Goal: Find specific page/section: Find specific page/section

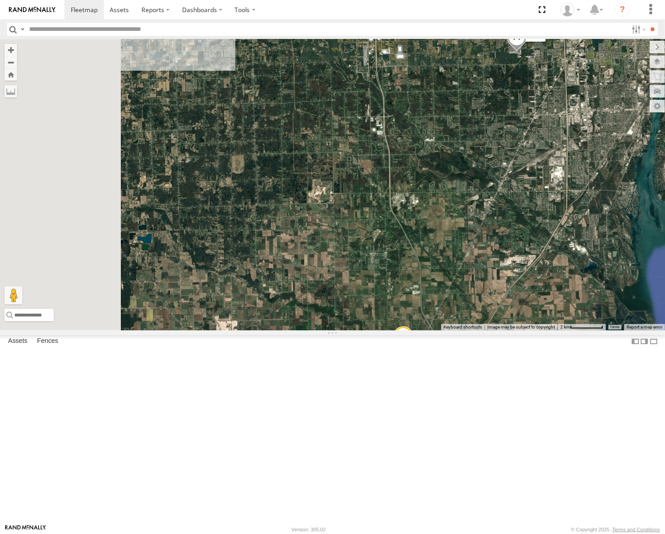
drag, startPoint x: 445, startPoint y: 305, endPoint x: 461, endPoint y: 336, distance: 34.5
click at [462, 330] on div "53247 53233 53103 53217 53278 53208 53144 53236 53221 53150 53274 53281" at bounding box center [332, 184] width 665 height 291
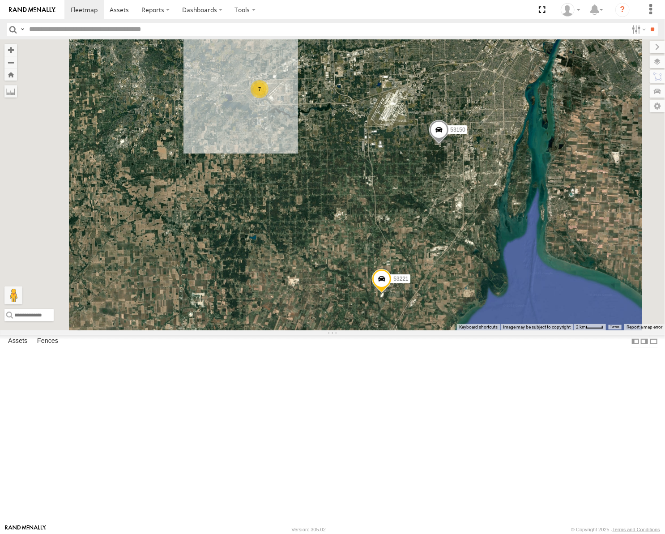
drag, startPoint x: 460, startPoint y: 207, endPoint x: 439, endPoint y: 262, distance: 59.5
click at [439, 262] on div "53247 53233 53103 53217 53278 53208 53144 53236 53221 53150 53274 53281 7" at bounding box center [332, 184] width 665 height 291
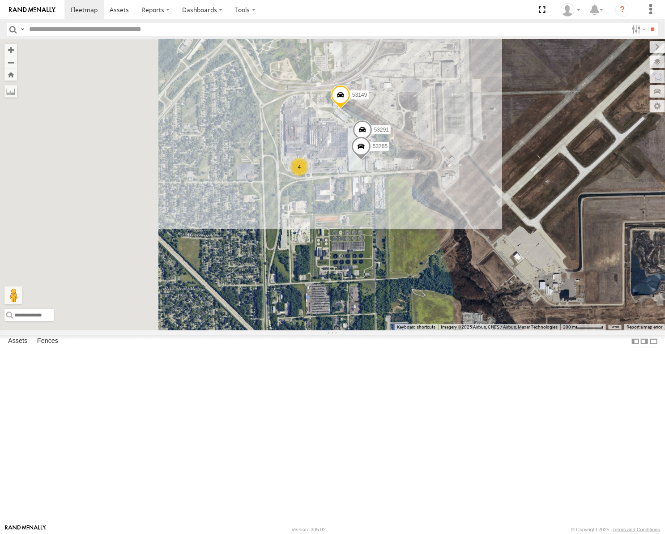
drag, startPoint x: 363, startPoint y: 221, endPoint x: 498, endPoint y: 260, distance: 140.4
click at [514, 273] on div "53247 53233 53103 53217 53278 53208 53144 53236 53221 53150 53274 53281 53149 4…" at bounding box center [332, 184] width 665 height 291
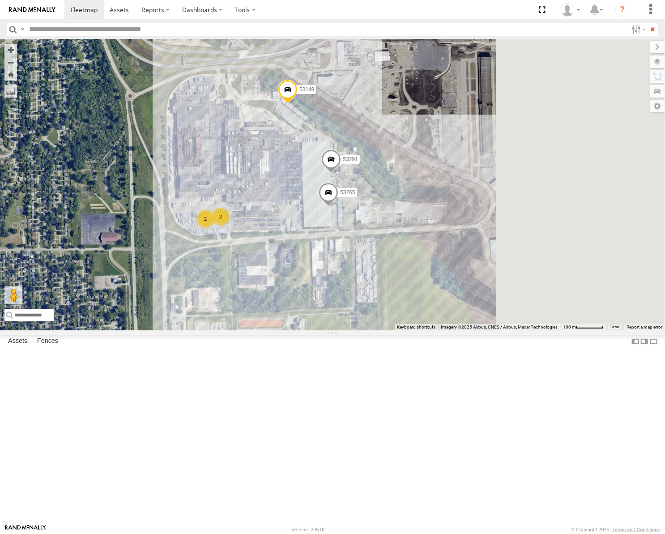
drag, startPoint x: 389, startPoint y: 236, endPoint x: 350, endPoint y: 234, distance: 39.5
click at [350, 236] on div "53247 53233 53103 53217 53278 53208 53144 53236 53221 53150 53274 53281 53149 5…" at bounding box center [332, 184] width 665 height 291
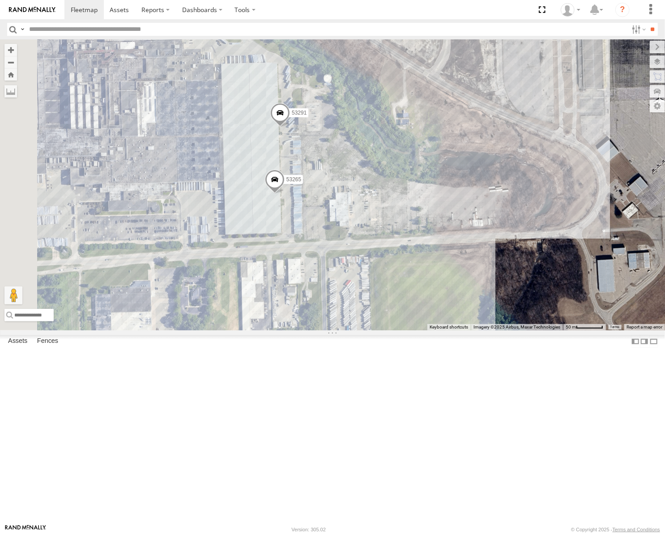
click at [442, 284] on div "53247 53233 53103 53217 53278 53208 53144 53236 53221 53150 53274 53281 53149 5…" at bounding box center [332, 184] width 665 height 291
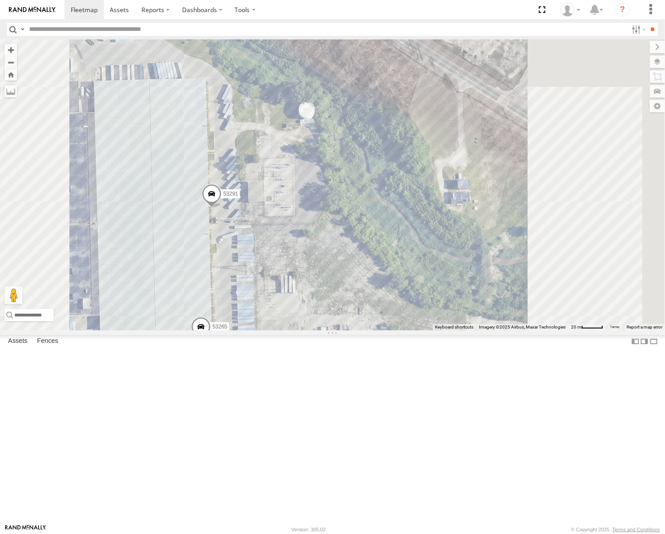
drag, startPoint x: 424, startPoint y: 351, endPoint x: 416, endPoint y: 352, distance: 7.7
click at [416, 330] on div "53247 53233 53103 53217 53278 53208 53144 53236 53221 53150 53274 53281 53149 5…" at bounding box center [332, 184] width 665 height 291
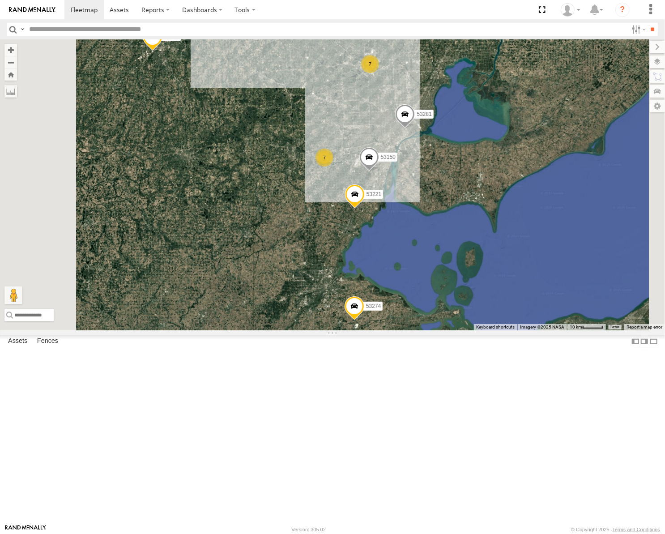
click at [474, 229] on div "53247 53233 53103 53217 53278 53208 53144 53236 53221 53150 53274 53281 2 23 7 …" at bounding box center [332, 184] width 665 height 291
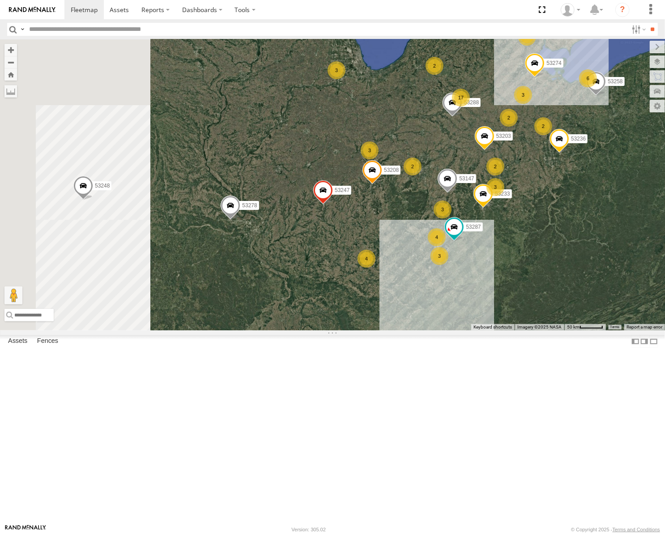
drag, startPoint x: 362, startPoint y: 258, endPoint x: 490, endPoint y: 333, distance: 147.7
click at [498, 330] on div "53147 53247 53287 53233 53258 53103 53203 53217 53278 53208 53274 53245 53281 5…" at bounding box center [332, 184] width 665 height 291
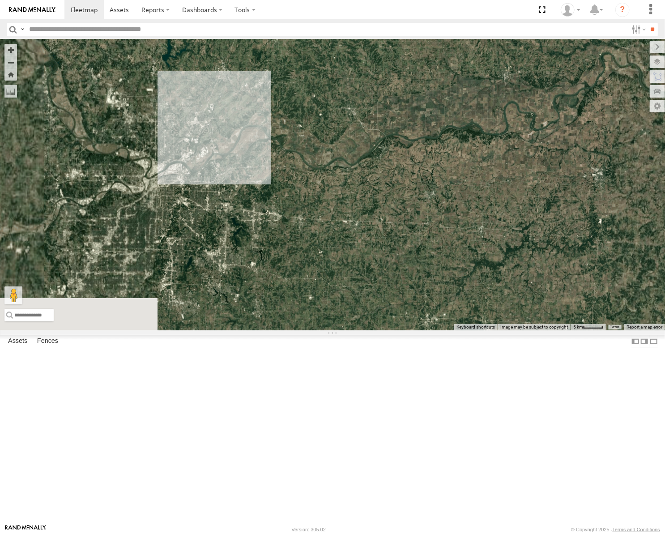
drag, startPoint x: 298, startPoint y: 307, endPoint x: 479, endPoint y: 368, distance: 191.2
click at [479, 330] on div "53147 53247 53287 53233 53258 53103 53203 53217 53278 53208 53274 53245 53281 5…" at bounding box center [332, 184] width 665 height 291
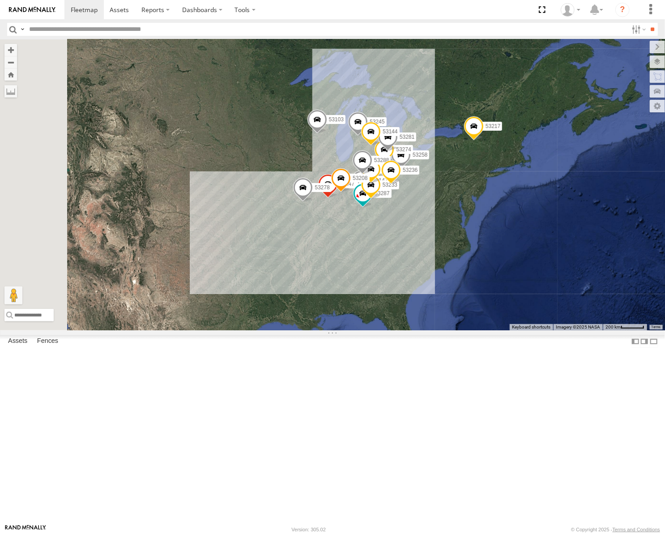
drag, startPoint x: 438, startPoint y: 354, endPoint x: 364, endPoint y: 331, distance: 77.8
click at [364, 330] on div "53147 53247 53287 53233 53258 53103 53203 53217 53278 53208 53274 53245 53281 5…" at bounding box center [332, 184] width 665 height 291
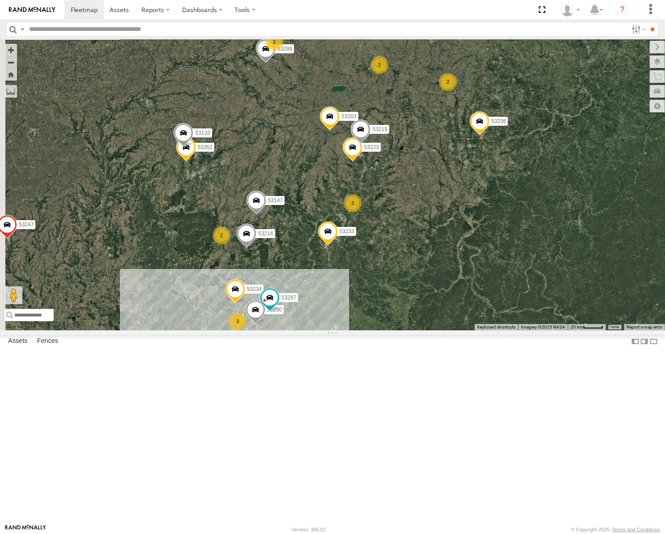
drag, startPoint x: 408, startPoint y: 288, endPoint x: 414, endPoint y: 282, distance: 8.6
click at [414, 282] on div "53247 53103 53217 53278 53236 6 13 53234 53147 53216 2 2 53223 53230 7 53262 3 …" at bounding box center [332, 184] width 665 height 291
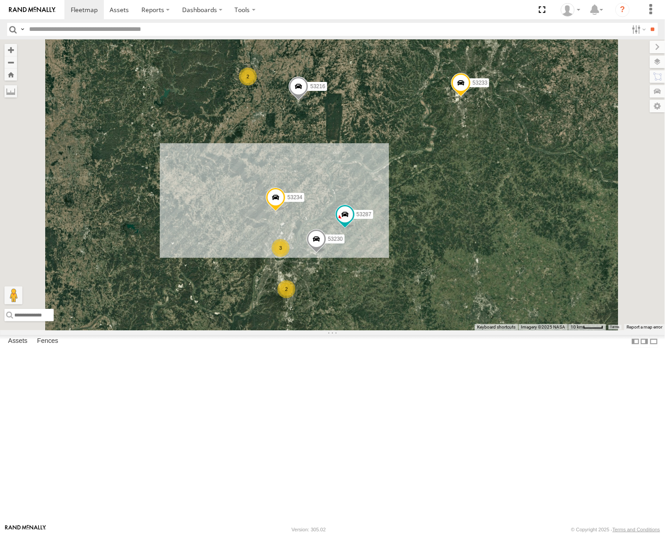
drag, startPoint x: 403, startPoint y: 422, endPoint x: 446, endPoint y: 362, distance: 74.3
click at [451, 330] on div "53247 53103 53217 53278 53236 53234 53147 53216 53223 53230 53262 53287 53233 5…" at bounding box center [332, 184] width 665 height 291
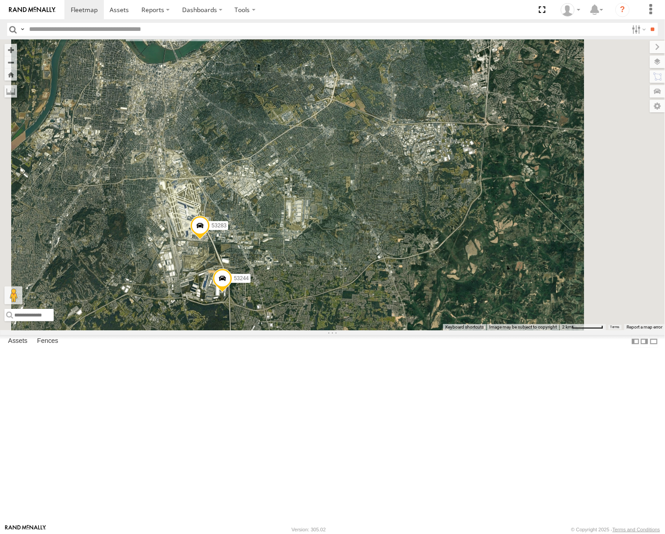
drag, startPoint x: 385, startPoint y: 325, endPoint x: 391, endPoint y: 289, distance: 36.4
click at [391, 289] on div "53247 53103 53217 53278 53236 53234 53147 53216 53223 53230 53262 53287 53233 5…" at bounding box center [332, 184] width 665 height 291
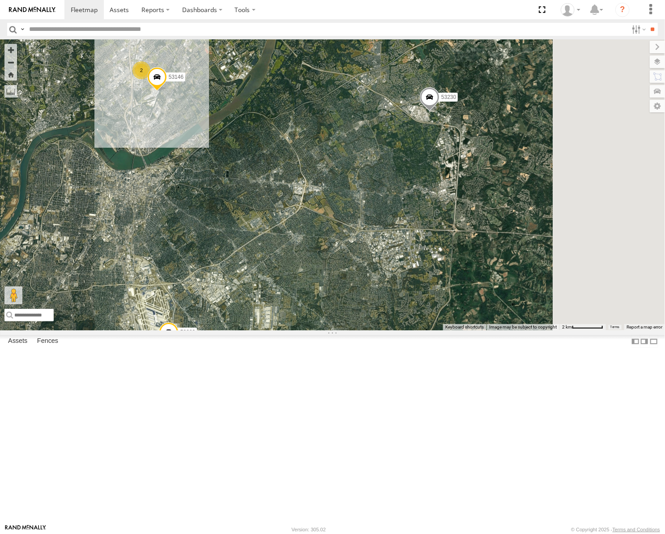
drag, startPoint x: 417, startPoint y: 226, endPoint x: 384, endPoint y: 347, distance: 125.2
click at [384, 330] on div "53247 53103 53217 53278 53236 53234 53147 53216 53223 53230 53262 53287 53233 5…" at bounding box center [332, 184] width 665 height 291
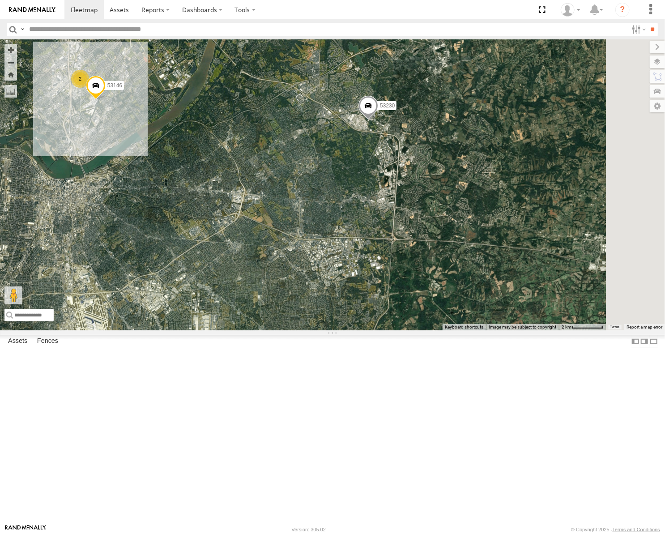
drag, startPoint x: 407, startPoint y: 300, endPoint x: 367, endPoint y: 296, distance: 40.1
click at [367, 300] on div "53247 53103 53217 53278 53236 53234 53147 53216 53223 53230 53262 53287 53233 5…" at bounding box center [332, 184] width 665 height 291
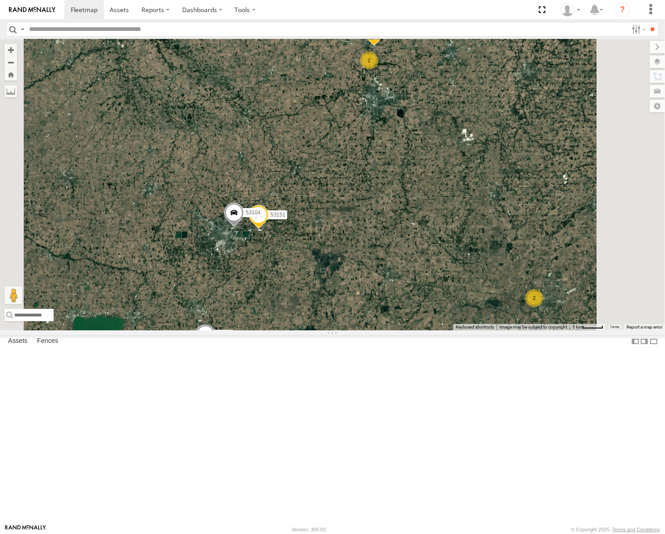
drag, startPoint x: 444, startPoint y: 256, endPoint x: 455, endPoint y: 286, distance: 31.6
click at [455, 286] on div "53247 53233 53103 53217 53278 53208 53144 53236 53147 53223 53287 53258 53203 5…" at bounding box center [332, 184] width 665 height 291
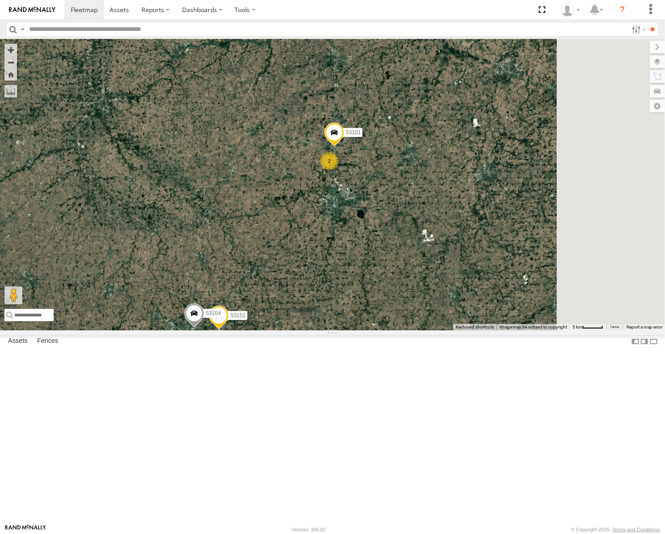
drag, startPoint x: 430, startPoint y: 254, endPoint x: 425, endPoint y: 270, distance: 16.4
click at [425, 270] on div "53247 53233 53103 53217 53278 53208 53144 53236 53147 53223 53287 53258 53203 5…" at bounding box center [332, 184] width 665 height 291
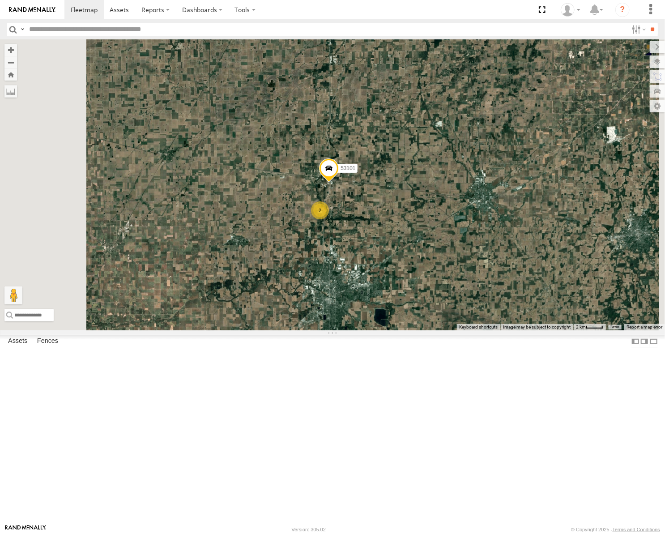
click at [0, 0] on span "Roadmap" at bounding box center [0, 0] width 0 height 0
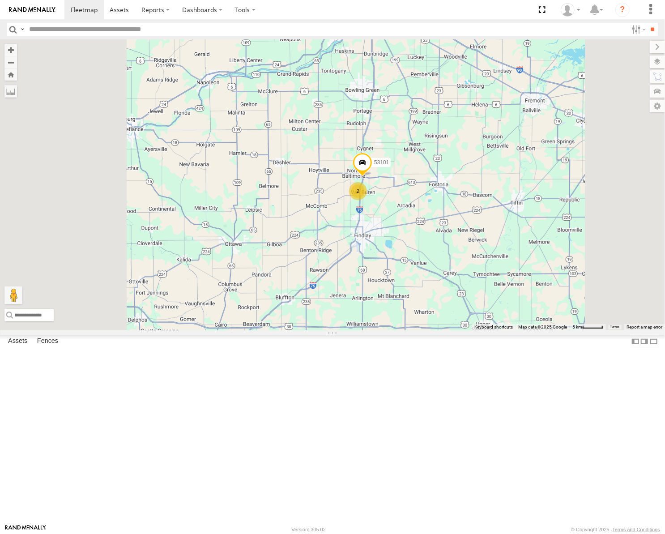
drag, startPoint x: 324, startPoint y: 290, endPoint x: 474, endPoint y: 283, distance: 150.6
click at [474, 283] on div "53247 53233 53103 53217 53278 53208 53144 53236 53147 53223 53287 53258 53203 5…" at bounding box center [332, 184] width 665 height 291
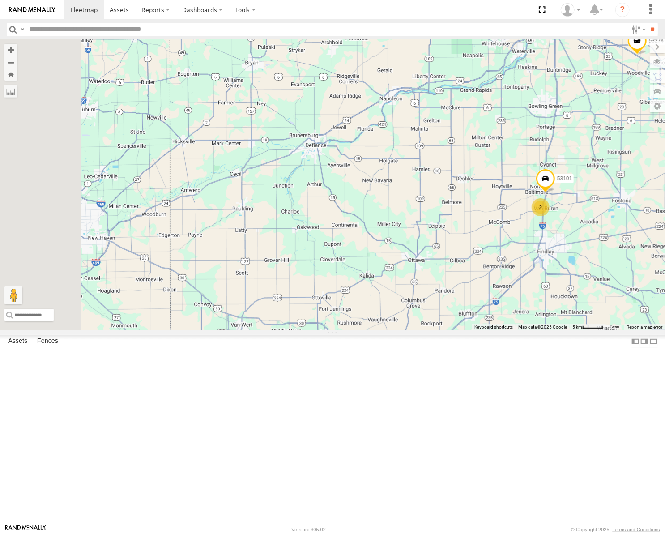
drag, startPoint x: 415, startPoint y: 210, endPoint x: 441, endPoint y: 223, distance: 29.8
click at [441, 223] on div "53247 53233 53103 53217 53278 53208 53144 53236 53147 53223 53287 53258 53203 5…" at bounding box center [332, 184] width 665 height 291
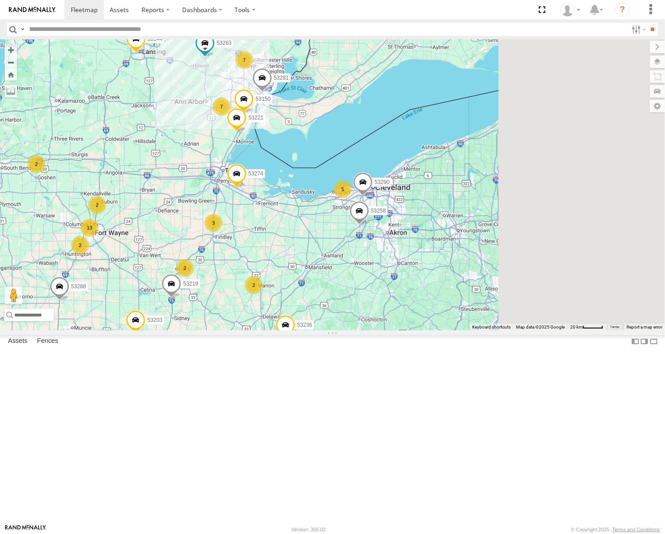
drag, startPoint x: 420, startPoint y: 307, endPoint x: 339, endPoint y: 333, distance: 85.2
click at [339, 330] on div "53247 53233 53103 53217 53278 53208 53288 53144 53236 53263 53223 53287 53258 5…" at bounding box center [332, 184] width 665 height 291
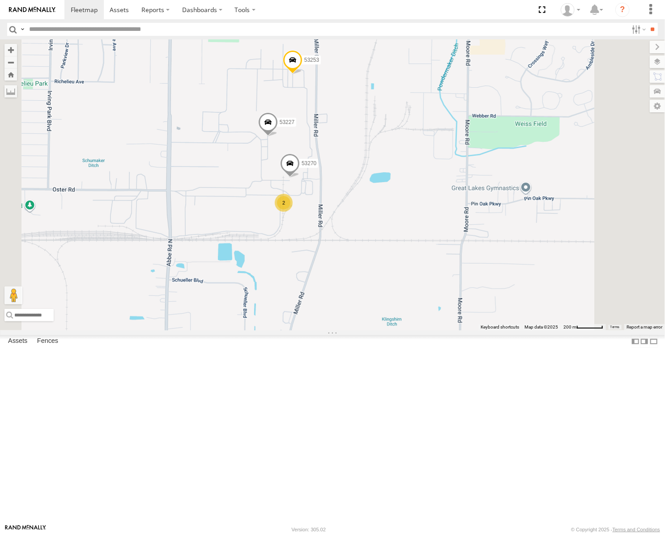
drag, startPoint x: 471, startPoint y: 248, endPoint x: 490, endPoint y: 229, distance: 26.9
click at [490, 229] on div "53247 53233 53103 53217 53278 53208 53288 53144 53236 53263 53223 53287 53258 5…" at bounding box center [332, 184] width 665 height 291
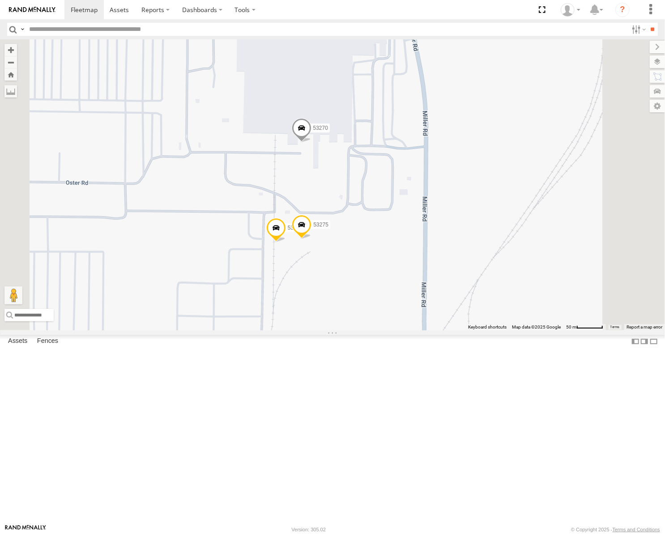
click at [0, 0] on span "Satellite" at bounding box center [0, 0] width 0 height 0
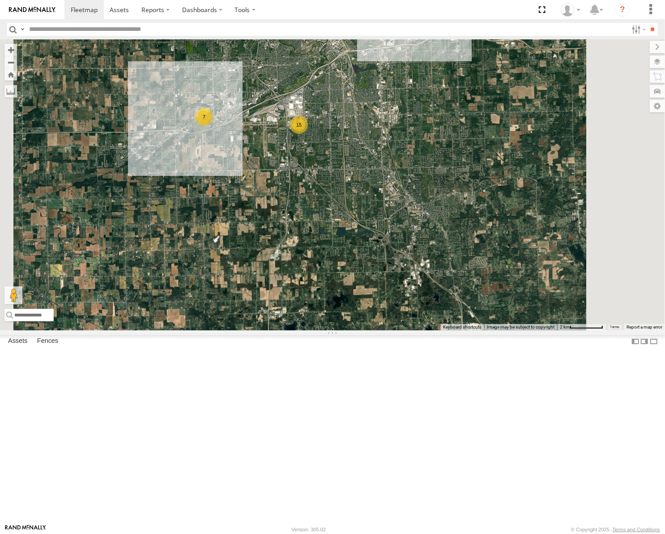
drag, startPoint x: 484, startPoint y: 133, endPoint x: 477, endPoint y: 184, distance: 50.7
click at [477, 184] on div "53247 53233 53103 53217 53278 53208 53281 53288 53144 53236 53263 53221 53150 5…" at bounding box center [332, 184] width 665 height 291
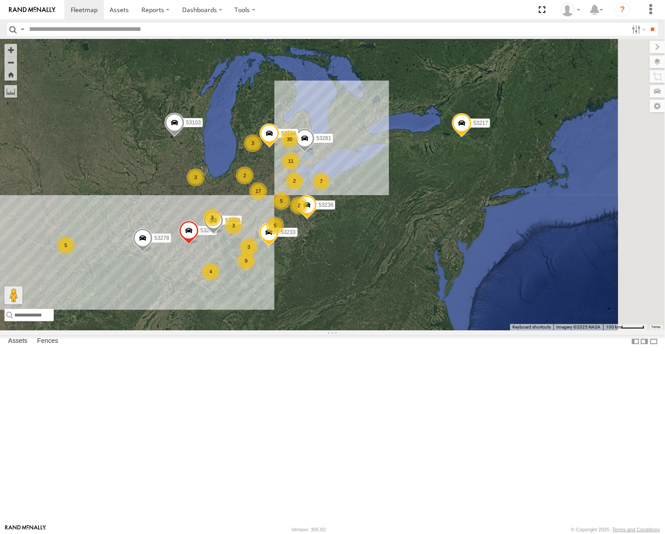
drag, startPoint x: 494, startPoint y: 248, endPoint x: 442, endPoint y: 237, distance: 53.1
click at [442, 237] on div "53247 53103 53217 53278 53236 7 30 4 17 9 3 5 11 3 2 5 53233 3 5 3 2 3 53208 2 …" at bounding box center [332, 184] width 665 height 291
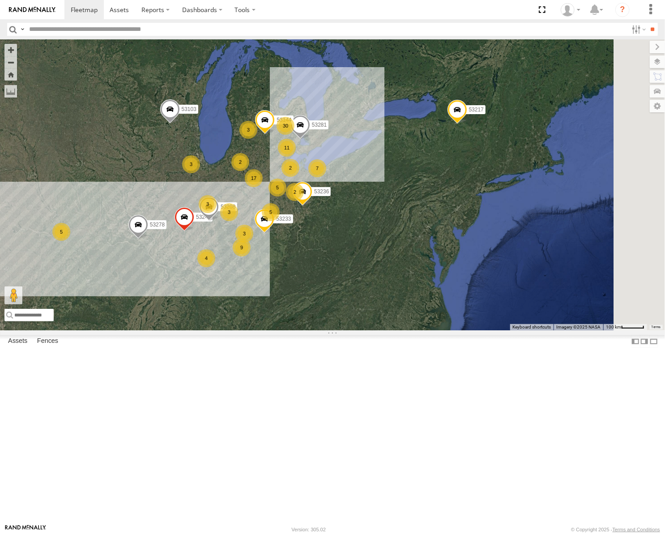
drag, startPoint x: 432, startPoint y: 347, endPoint x: 466, endPoint y: 331, distance: 38.3
click at [466, 330] on div "53247 53103 53217 53278 53236 7 30 4 17 9 3 5 11 3 2 5 53233 3 5 3 2 3 53208 2 …" at bounding box center [332, 184] width 665 height 291
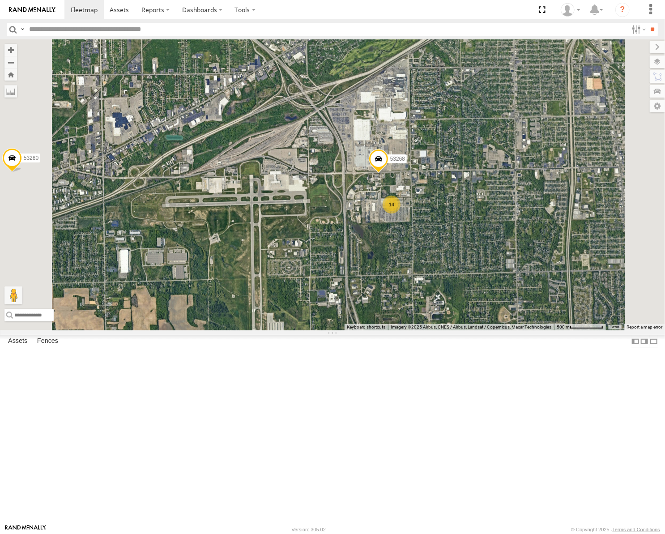
drag, startPoint x: 381, startPoint y: 284, endPoint x: 471, endPoint y: 268, distance: 90.6
click at [470, 269] on div "53247 53103 53217 53278 53236 53233 53208 53281 53144 53263 53223 53258 53203 5…" at bounding box center [332, 184] width 665 height 291
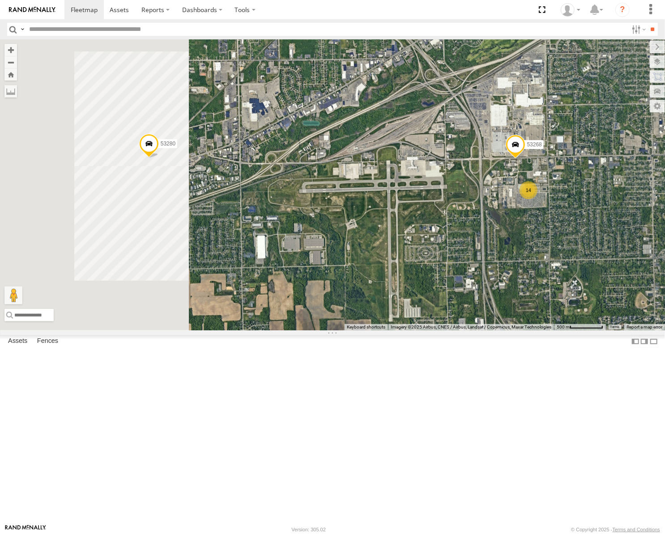
drag, startPoint x: 366, startPoint y: 283, endPoint x: 483, endPoint y: 269, distance: 117.3
click at [478, 270] on div "53247 53103 53217 53278 53236 53233 53208 53281 53144 53263 53223 53258 53203 5…" at bounding box center [332, 184] width 665 height 291
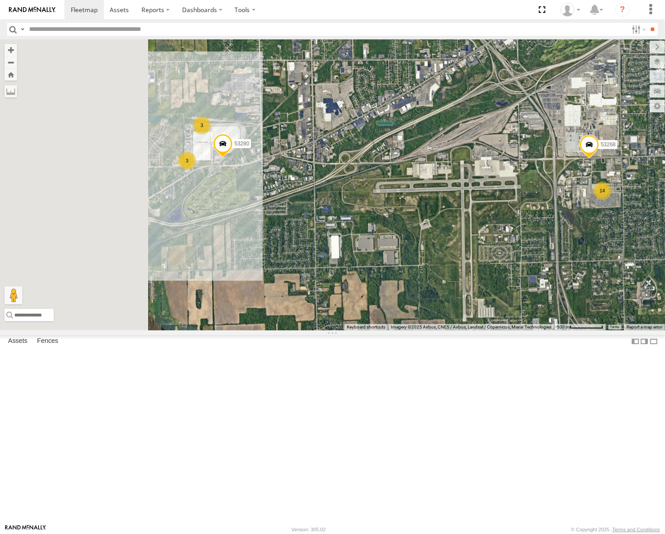
drag, startPoint x: 429, startPoint y: 269, endPoint x: 453, endPoint y: 274, distance: 23.9
click at [453, 274] on div "53247 53103 53217 53278 53236 53233 53208 53281 53144 53263 53223 53258 53203 5…" at bounding box center [332, 184] width 665 height 291
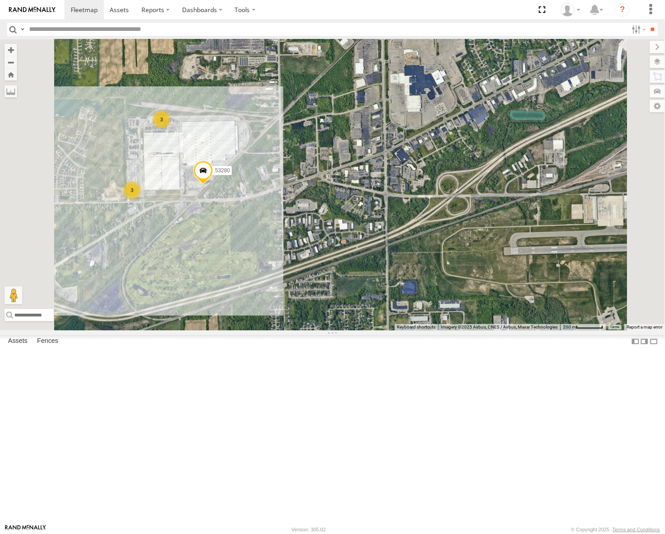
drag, startPoint x: 475, startPoint y: 263, endPoint x: 435, endPoint y: 274, distance: 41.1
click at [435, 274] on div "53247 53103 53217 53278 53236 53233 53208 53281 53144 53263 53223 53258 53203 5…" at bounding box center [332, 184] width 665 height 291
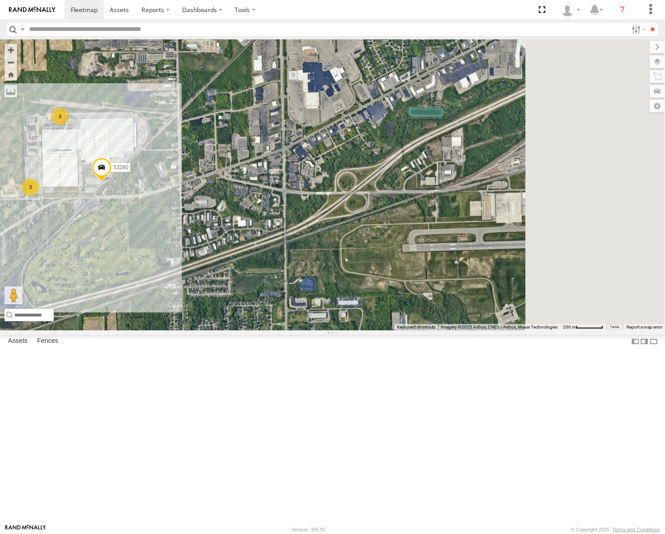
drag, startPoint x: 440, startPoint y: 277, endPoint x: 320, endPoint y: 265, distance: 121.0
click at [326, 267] on div "53247 53103 53217 53278 53236 53233 53208 53281 53144 53263 53223 53258 53203 5…" at bounding box center [332, 184] width 665 height 291
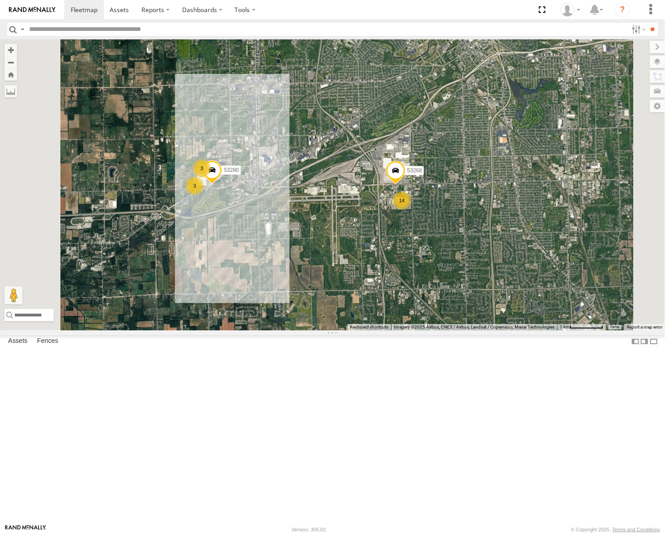
drag, startPoint x: 519, startPoint y: 309, endPoint x: 429, endPoint y: 328, distance: 91.9
click at [429, 328] on div "53247 53103 53217 53278 53236 53233 53208 53281 53144 53263 53223 53258 53203 5…" at bounding box center [332, 184] width 665 height 291
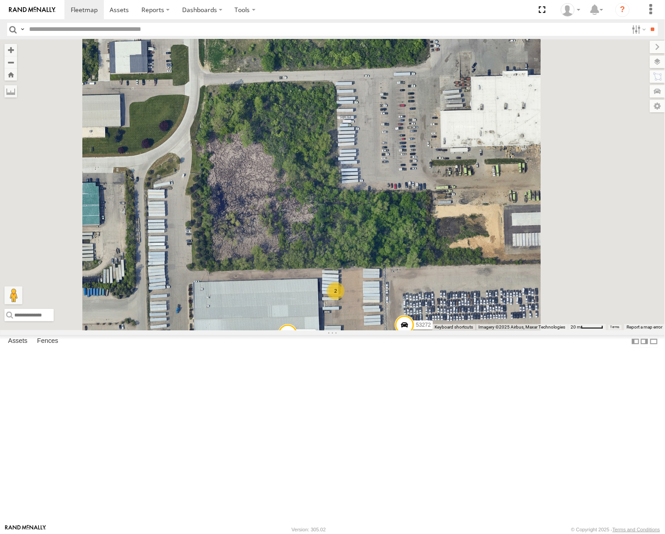
drag, startPoint x: 454, startPoint y: 297, endPoint x: 432, endPoint y: 248, distance: 53.3
click at [434, 252] on div "53247 53103 53217 53278 53236 53233 53208 53281 53144 53263 53223 53258 53203 5…" at bounding box center [332, 184] width 665 height 291
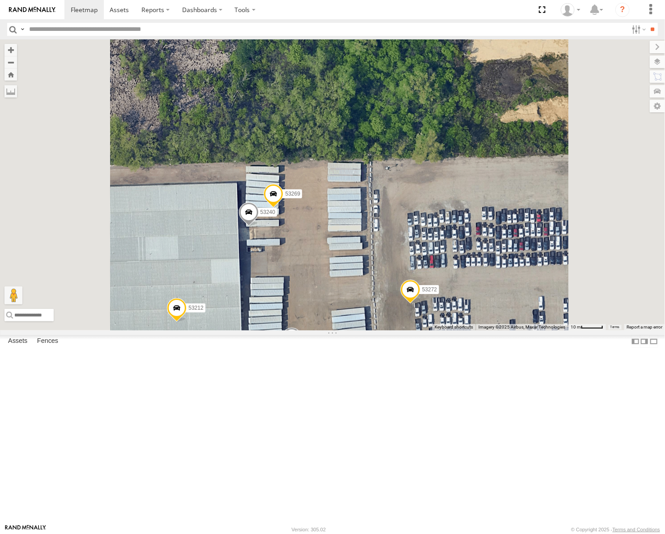
drag, startPoint x: 421, startPoint y: 338, endPoint x: 475, endPoint y: 307, distance: 62.2
click at [475, 307] on div "53247 53103 53217 53278 53236 53233 53208 53281 53144 53263 53223 53258 53203 5…" at bounding box center [332, 184] width 665 height 291
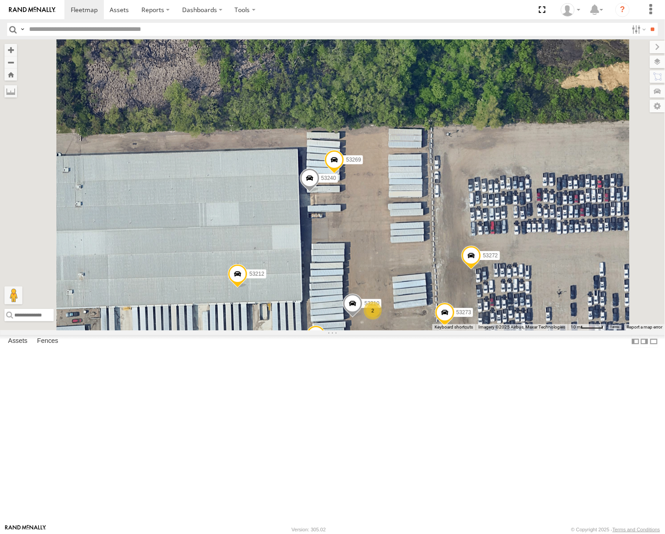
drag, startPoint x: 459, startPoint y: 297, endPoint x: 451, endPoint y: 255, distance: 42.8
click at [451, 256] on div "53247 53103 53217 53278 53236 53233 53208 53281 53144 53263 53223 53258 53203 5…" at bounding box center [332, 184] width 665 height 291
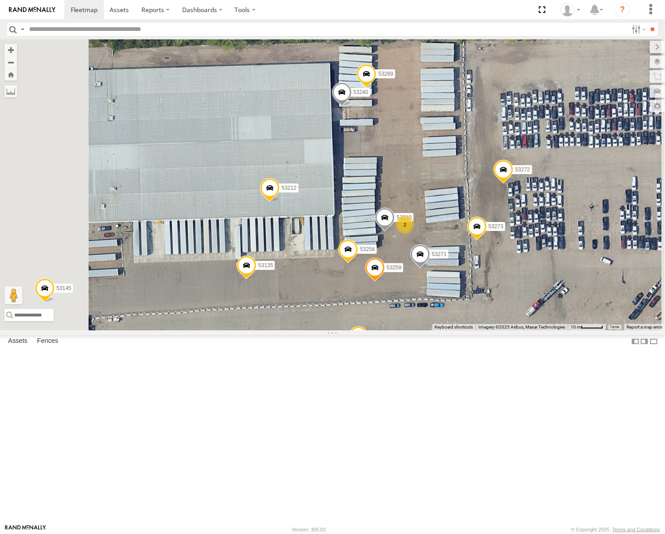
drag, startPoint x: 440, startPoint y: 315, endPoint x: 447, endPoint y: 307, distance: 10.5
click at [447, 307] on div "53247 53103 53217 53278 53236 53233 53208 53281 53144 53263 53223 53258 53203 5…" at bounding box center [332, 184] width 665 height 291
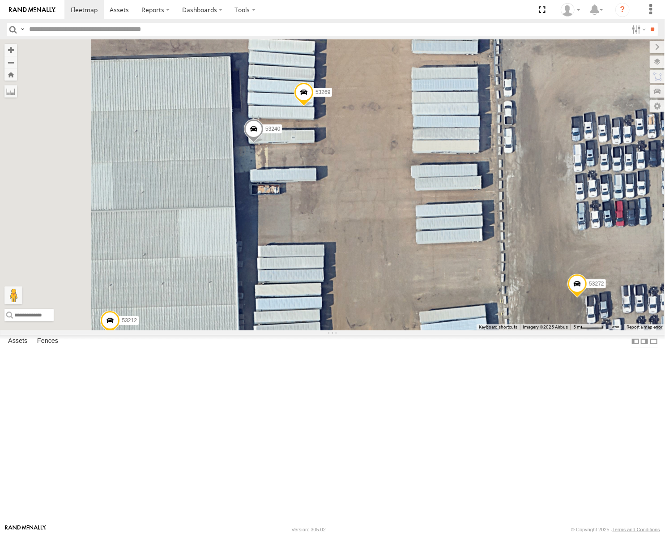
click at [106, 29] on input "text" at bounding box center [327, 29] width 603 height 13
type input "*****"
click at [648, 23] on input "**" at bounding box center [653, 29] width 10 height 13
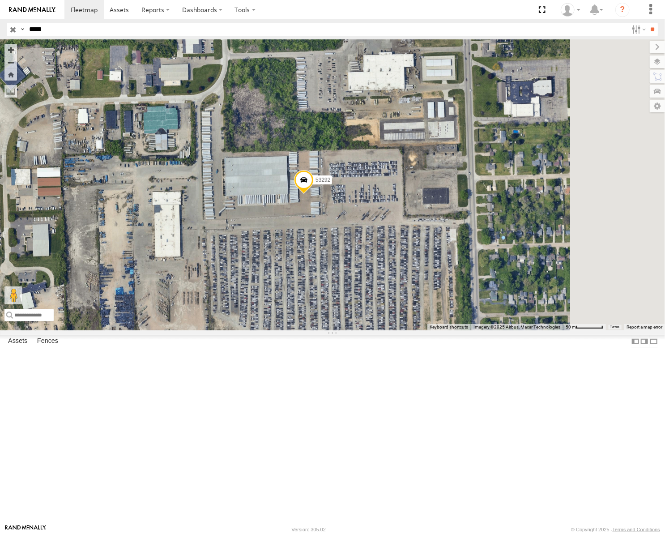
click at [14, 26] on input "button" at bounding box center [13, 29] width 12 height 13
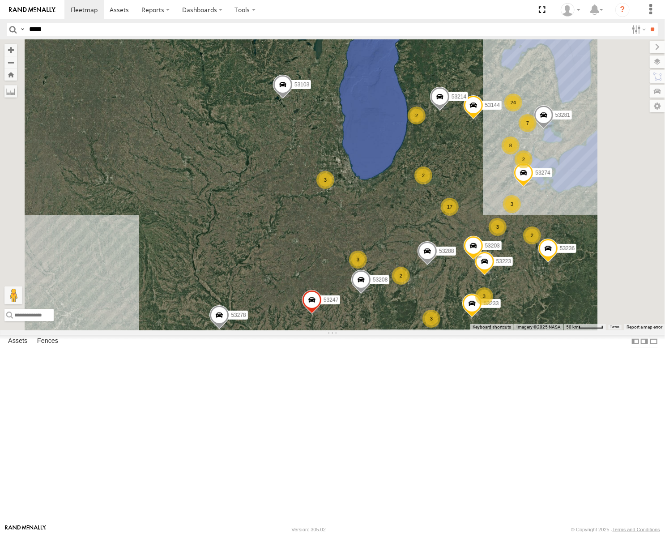
drag, startPoint x: 440, startPoint y: 243, endPoint x: 294, endPoint y: 279, distance: 150.4
click at [294, 280] on div "53247 53233 53103 53217 53278 53208 53281 53144 53236 24 4 17 6 8 3 7 53223 2 3…" at bounding box center [332, 184] width 665 height 291
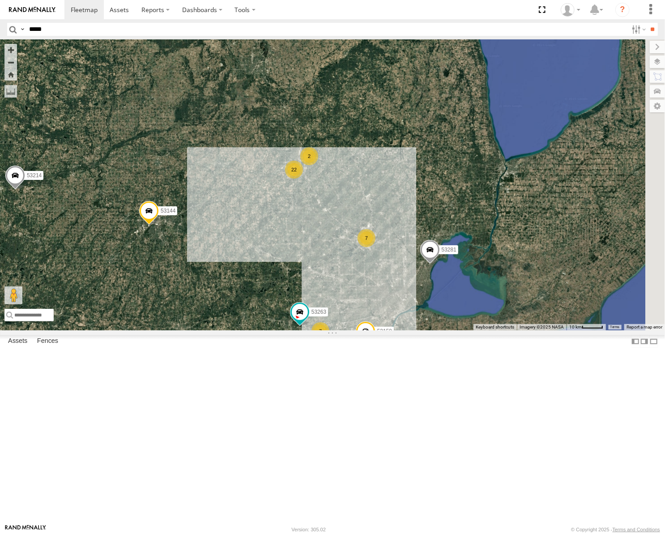
drag, startPoint x: 489, startPoint y: 226, endPoint x: 428, endPoint y: 289, distance: 88.0
click at [428, 289] on div "53247 53233 53103 53217 53278 53208 53281 53144 53236 53223 53203 53214 53274 5…" at bounding box center [332, 184] width 665 height 291
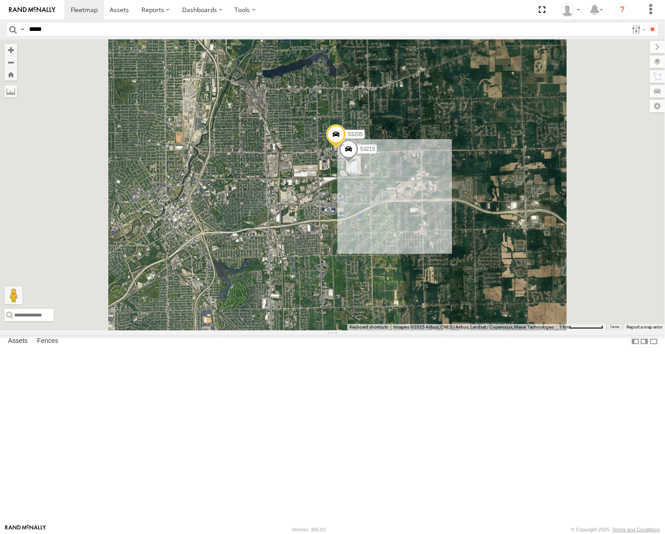
drag, startPoint x: 334, startPoint y: 360, endPoint x: 450, endPoint y: 240, distance: 166.3
click at [449, 240] on div "53247 53233 53103 53217 53278 53208 53281 53144 53236 53223 53203 53214 53274 5…" at bounding box center [332, 184] width 665 height 291
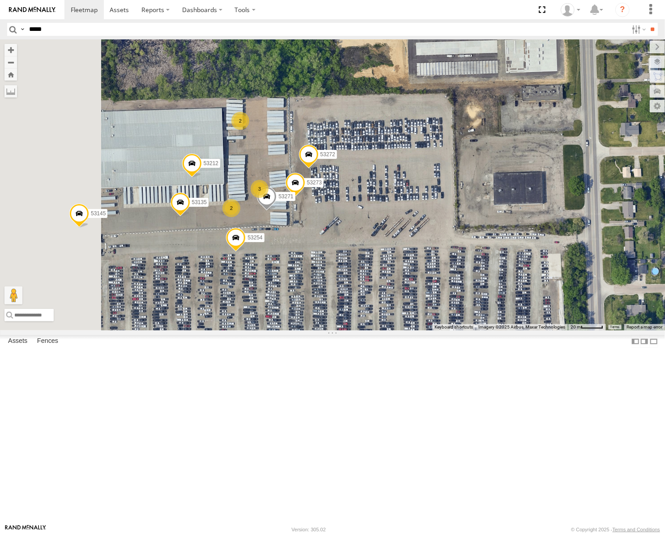
drag, startPoint x: 383, startPoint y: 238, endPoint x: 403, endPoint y: 227, distance: 23.4
click at [403, 228] on div "53247 53233 53103 53217 53278 53208 53281 53144 53236 53223 53203 53214 53274 5…" at bounding box center [332, 184] width 665 height 291
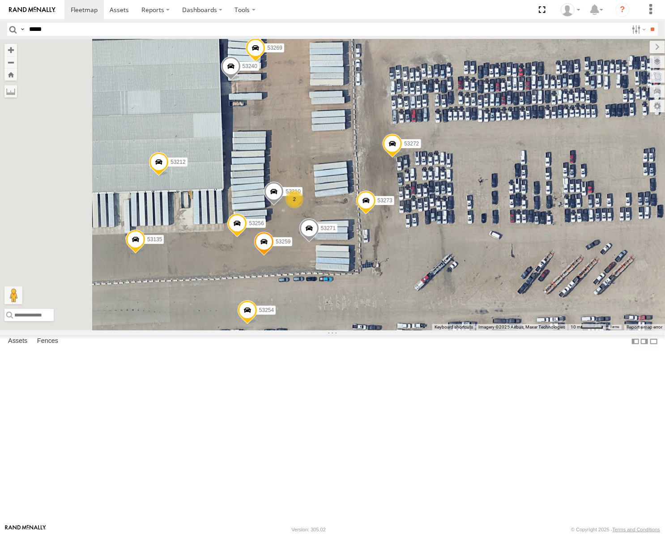
drag, startPoint x: 387, startPoint y: 223, endPoint x: 390, endPoint y: 231, distance: 8.2
click at [390, 231] on div "53247 53233 53103 53217 53278 53208 53281 53144 53236 53223 53203 53214 53274 5…" at bounding box center [332, 184] width 665 height 291
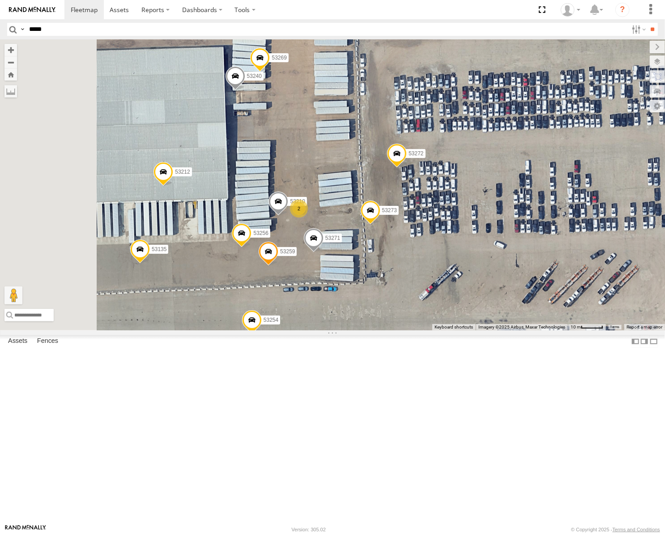
drag, startPoint x: 396, startPoint y: 229, endPoint x: 412, endPoint y: 179, distance: 52.7
click at [412, 180] on div "53247 53233 53103 53217 53278 53208 53281 53144 53236 53223 53203 53214 53274 5…" at bounding box center [332, 184] width 665 height 291
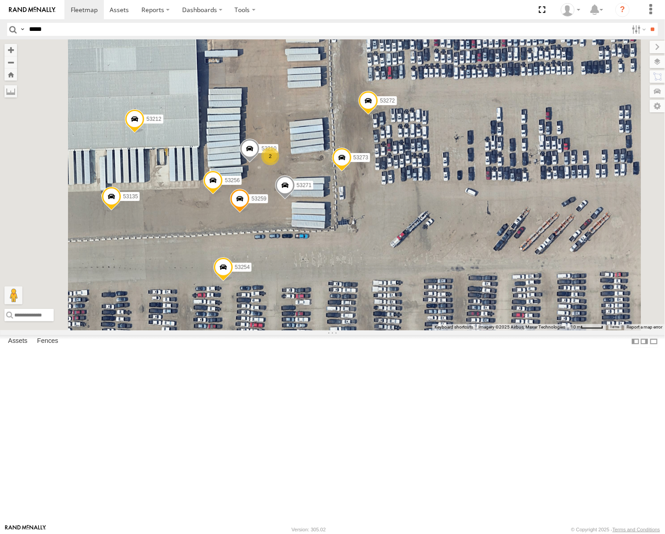
click at [352, 172] on span at bounding box center [342, 160] width 20 height 24
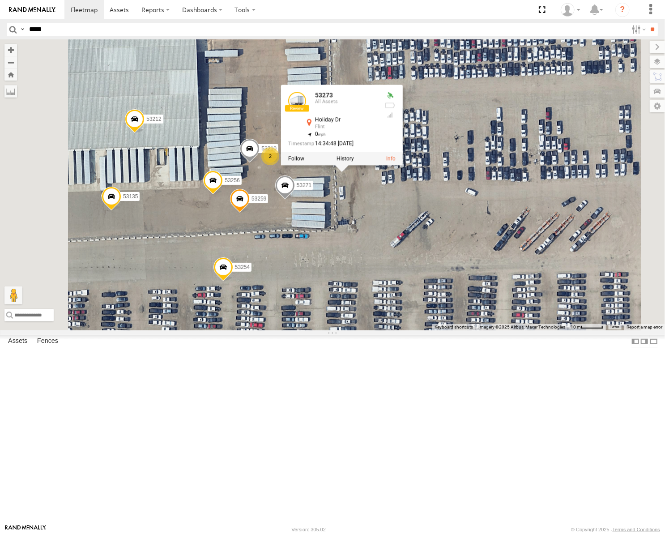
click at [354, 162] on label at bounding box center [345, 159] width 17 height 6
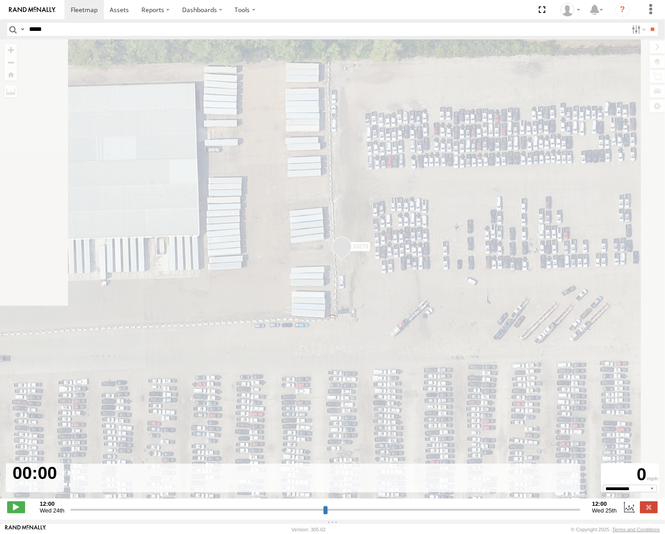
type input "**********"
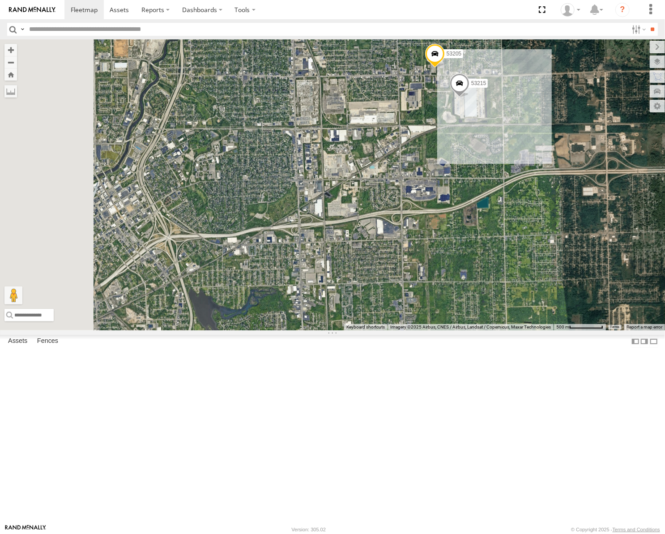
drag, startPoint x: 419, startPoint y: 302, endPoint x: 522, endPoint y: 256, distance: 113.2
click at [522, 256] on div "53217 53247 53233 53103 53278 53208 53281 53144 53236 53223 53258 53203 53214 5…" at bounding box center [332, 184] width 665 height 291
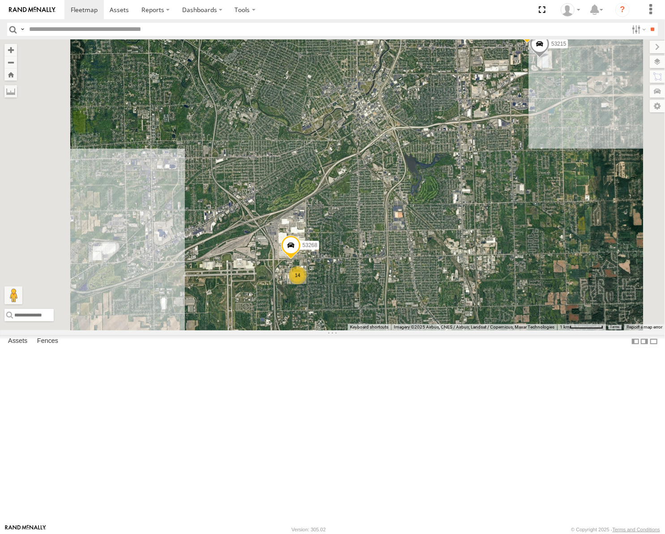
drag, startPoint x: 406, startPoint y: 317, endPoint x: 464, endPoint y: 279, distance: 70.2
click at [464, 279] on div "53217 53247 53233 53103 53278 53208 53281 53144 53236 53223 53258 53203 53214 5…" at bounding box center [332, 184] width 665 height 291
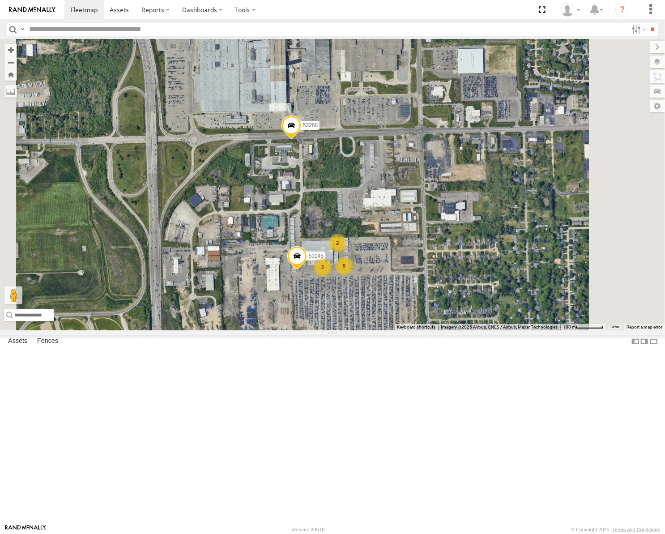
drag, startPoint x: 423, startPoint y: 325, endPoint x: 434, endPoint y: 273, distance: 53.5
click at [434, 273] on div "53217 53247 53233 53103 53278 53208 53281 53144 53236 53223 53258 53203 53214 5…" at bounding box center [332, 184] width 665 height 291
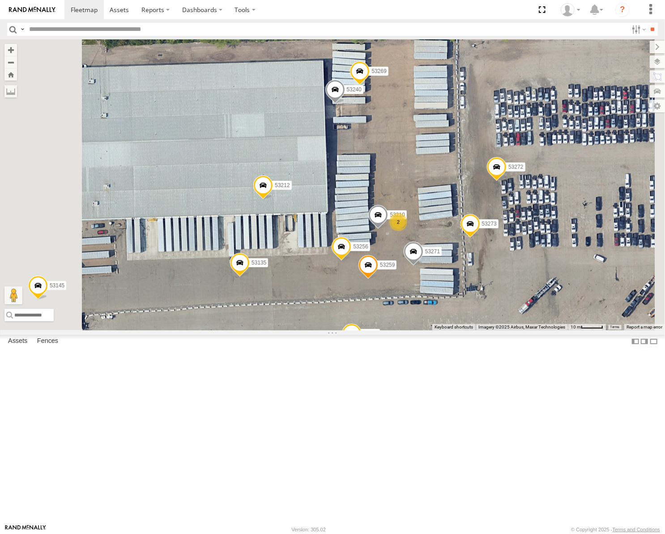
drag, startPoint x: 506, startPoint y: 344, endPoint x: 493, endPoint y: 312, distance: 34.8
click at [388, 229] on span at bounding box center [379, 217] width 20 height 24
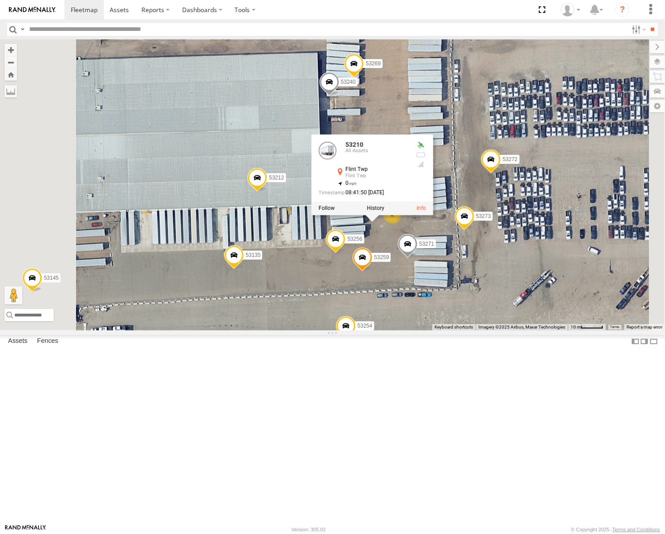
click at [604, 318] on div "53217 53247 53233 53103 53278 53208 53281 53144 53236 53223 53258 53203 53214 5…" at bounding box center [332, 184] width 665 height 291
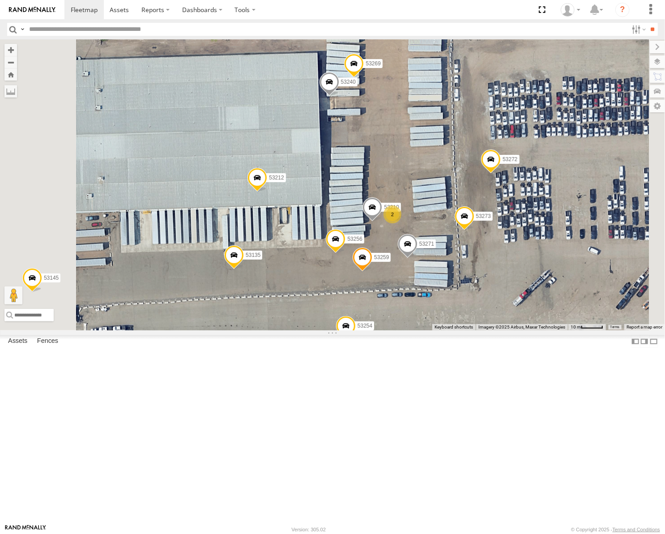
click at [129, 26] on input "text" at bounding box center [327, 29] width 603 height 13
click at [648, 23] on input "**" at bounding box center [653, 29] width 10 height 13
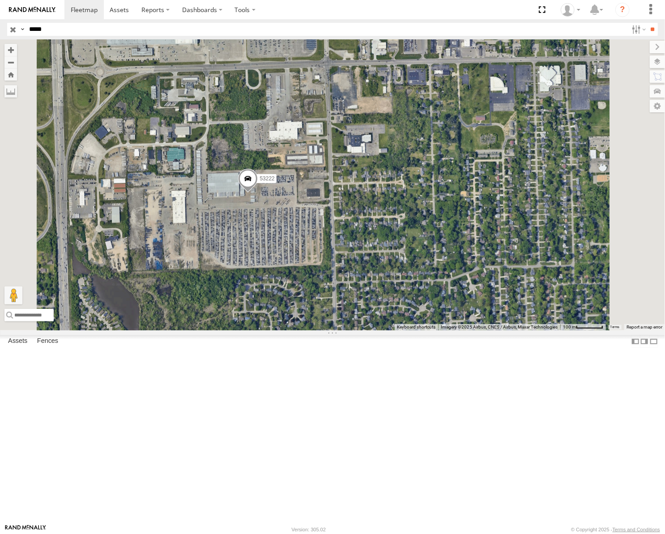
click at [59, 31] on input "*****" at bounding box center [327, 29] width 603 height 13
click at [59, 29] on input "*****" at bounding box center [327, 29] width 603 height 13
click at [648, 23] on input "**" at bounding box center [653, 29] width 10 height 13
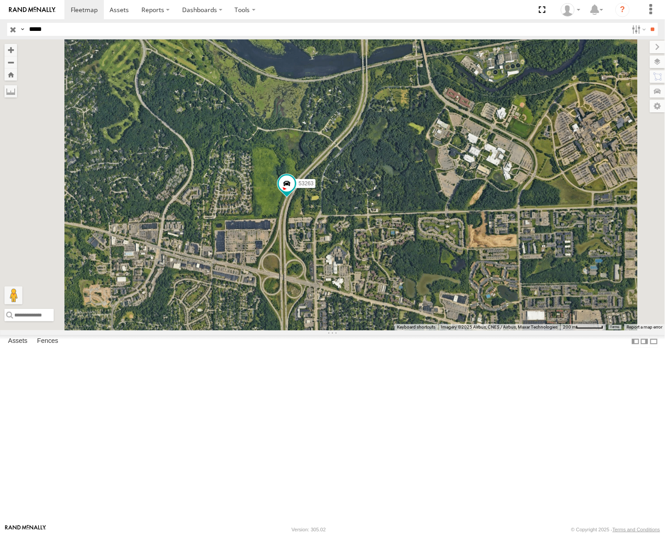
click at [59, 30] on input "*****" at bounding box center [327, 29] width 603 height 13
type input "*****"
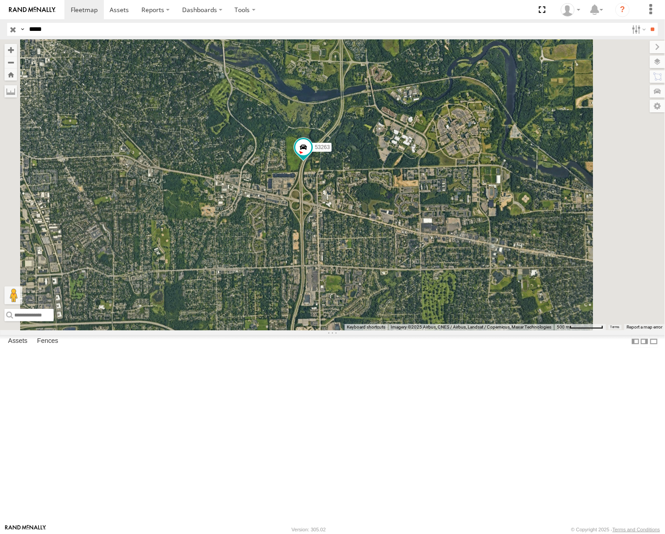
click at [8, 27] on input "button" at bounding box center [13, 29] width 12 height 13
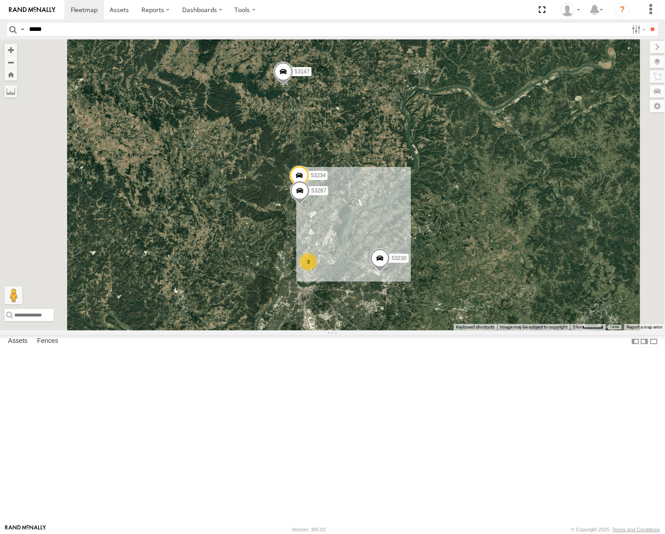
drag, startPoint x: 442, startPoint y: 369, endPoint x: 478, endPoint y: 292, distance: 84.5
click at [478, 292] on div "53247 53233 53103 53217 53278 53208 53281 53236 53223 53258 53203 53274 53141 5…" at bounding box center [332, 184] width 665 height 291
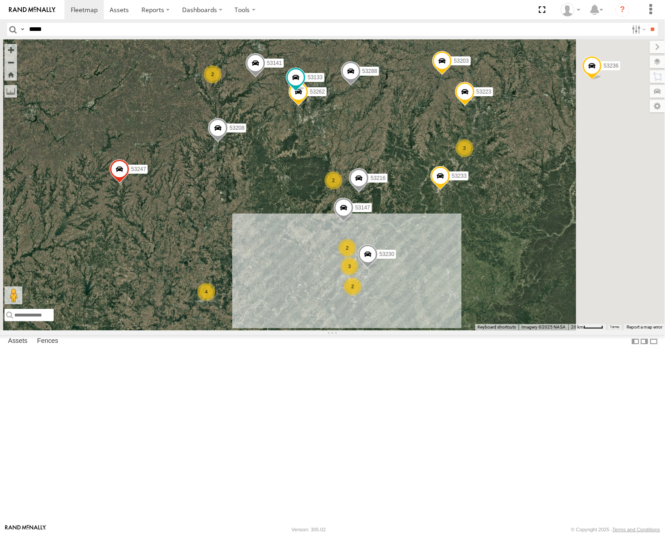
drag, startPoint x: 519, startPoint y: 291, endPoint x: 526, endPoint y: 411, distance: 120.2
click at [526, 330] on div "53247 53233 53103 53217 53278 53208 53281 53236 53223 53258 53203 53274 53141 5…" at bounding box center [332, 184] width 665 height 291
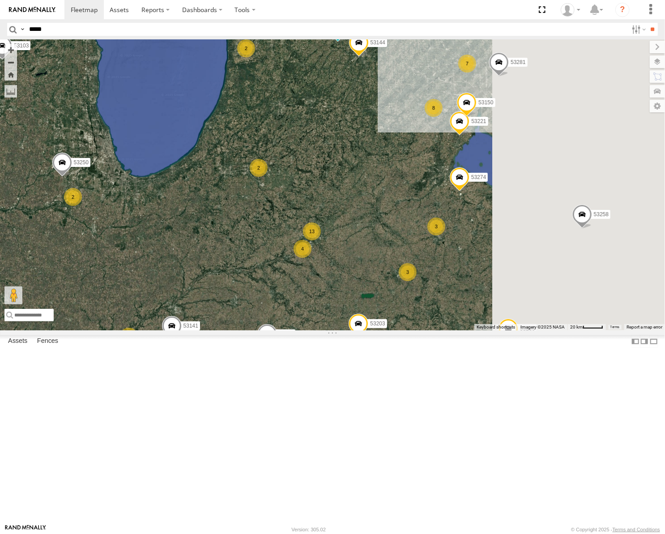
drag, startPoint x: 538, startPoint y: 251, endPoint x: 438, endPoint y: 345, distance: 136.8
click at [437, 330] on div "53247 53233 53103 53217 53278 53208 53281 53236 53223 53258 53203 53274 53141 5…" at bounding box center [332, 184] width 665 height 291
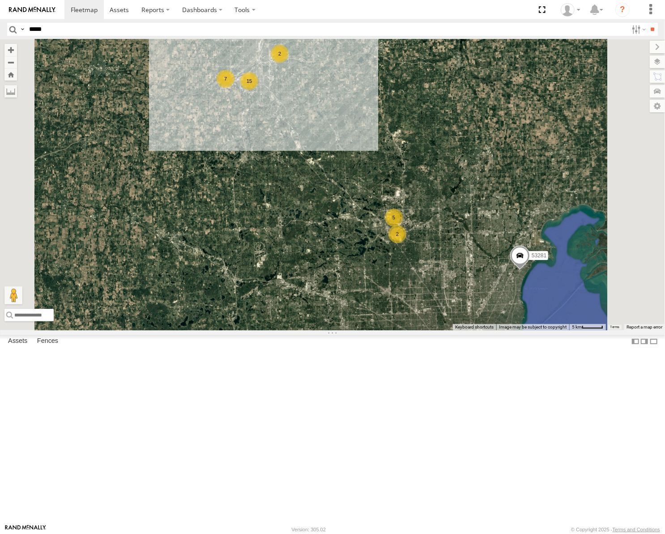
drag, startPoint x: 449, startPoint y: 151, endPoint x: 555, endPoint y: 347, distance: 222.8
click at [555, 330] on div "53247 53233 53103 53217 53278 53208 53281 53236 53223 53258 53203 53274 53141 5…" at bounding box center [332, 184] width 665 height 291
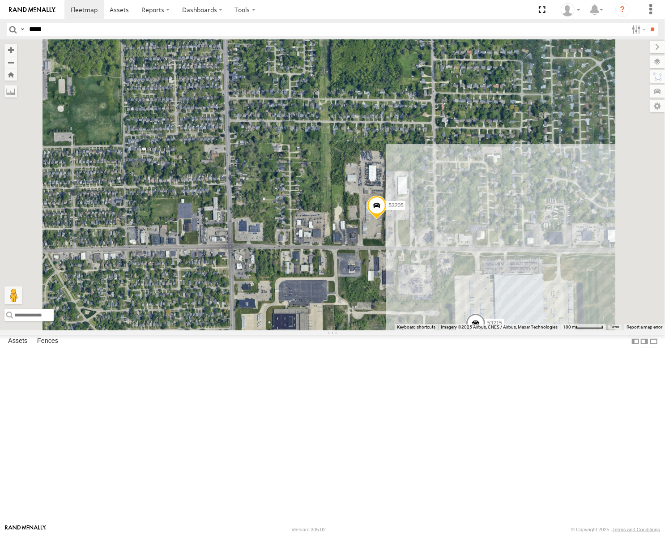
click at [62, 26] on input "*****" at bounding box center [327, 29] width 603 height 13
type input "*****"
click at [648, 23] on input "**" at bounding box center [653, 29] width 10 height 13
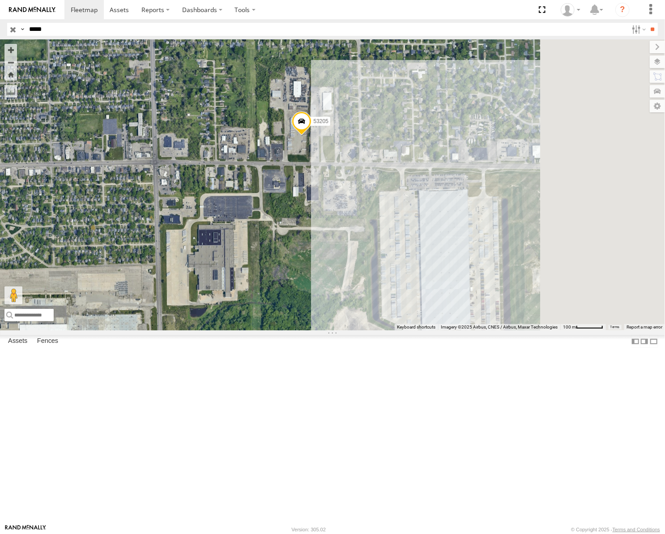
drag, startPoint x: 553, startPoint y: 287, endPoint x: 443, endPoint y: 303, distance: 110.8
click at [443, 303] on div "53205" at bounding box center [332, 184] width 665 height 291
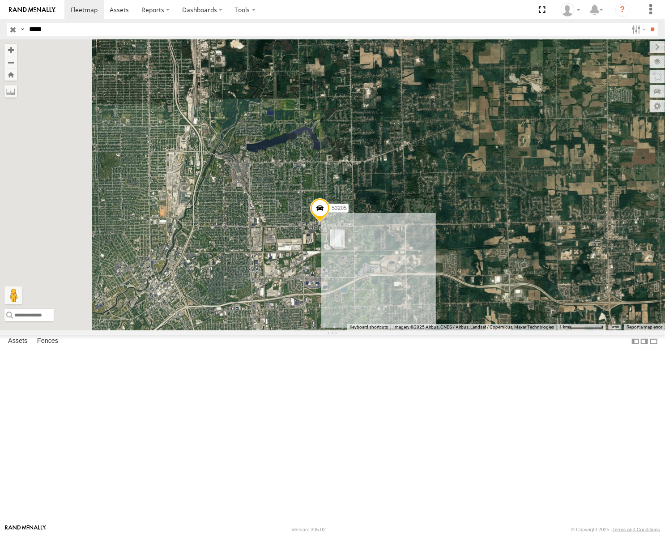
click at [9, 24] on input "button" at bounding box center [13, 29] width 12 height 13
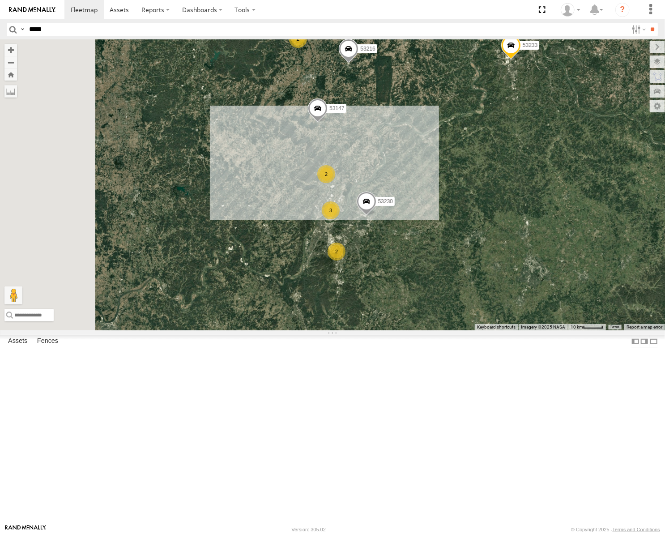
drag, startPoint x: 537, startPoint y: 332, endPoint x: 540, endPoint y: 321, distance: 11.1
click at [541, 321] on div "53247 53233 53103 53217 53278 53208 53281 53236 53223 53203 53142 53141 53288 5…" at bounding box center [332, 184] width 665 height 291
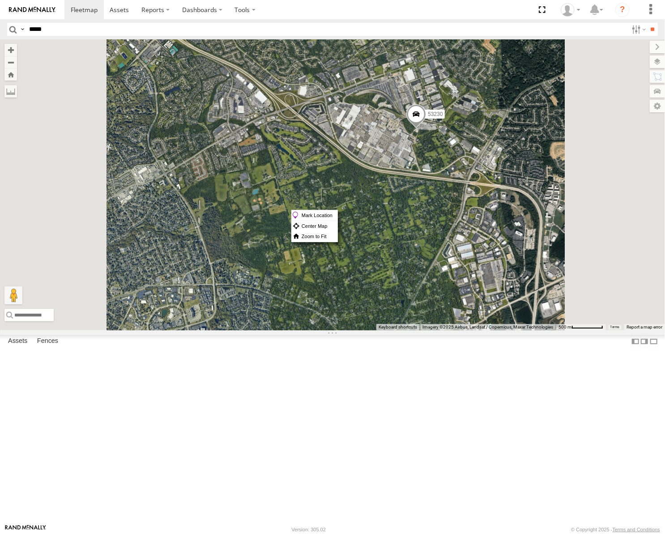
click at [603, 266] on div "53247 53233 53103 53217 53278 53208 53281 53236 53223 53203 53142 53141 53288 5…" at bounding box center [332, 184] width 665 height 291
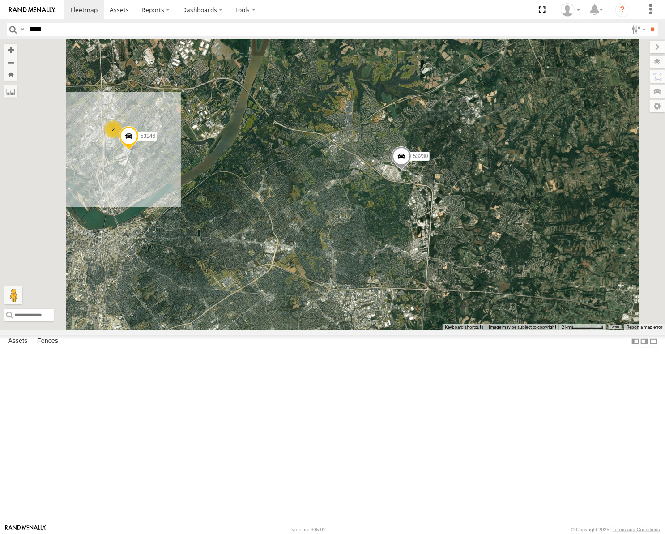
drag, startPoint x: 484, startPoint y: 298, endPoint x: 517, endPoint y: 245, distance: 62.4
click at [515, 248] on div "53247 53233 53103 53217 53278 53208 53281 53236 53223 53203 53142 53141 53288 5…" at bounding box center [332, 184] width 665 height 291
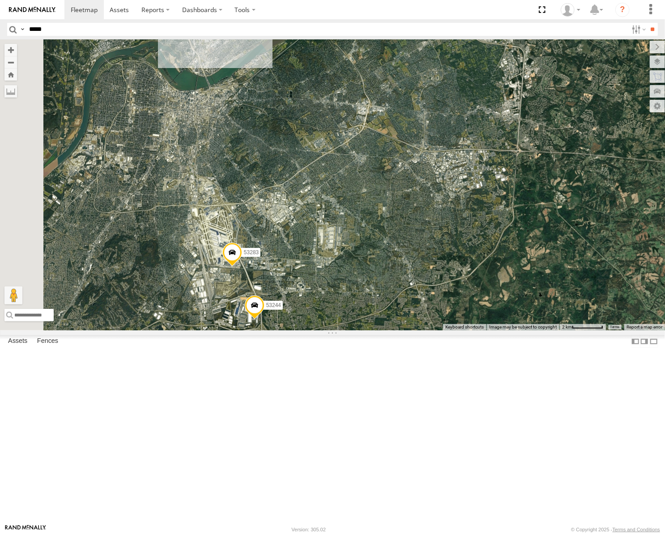
drag, startPoint x: 489, startPoint y: 277, endPoint x: 536, endPoint y: 242, distance: 57.9
click at [536, 242] on div "53247 53233 53103 53217 53278 53208 53281 53236 53223 53203 53142 53141 53288 5…" at bounding box center [332, 184] width 665 height 291
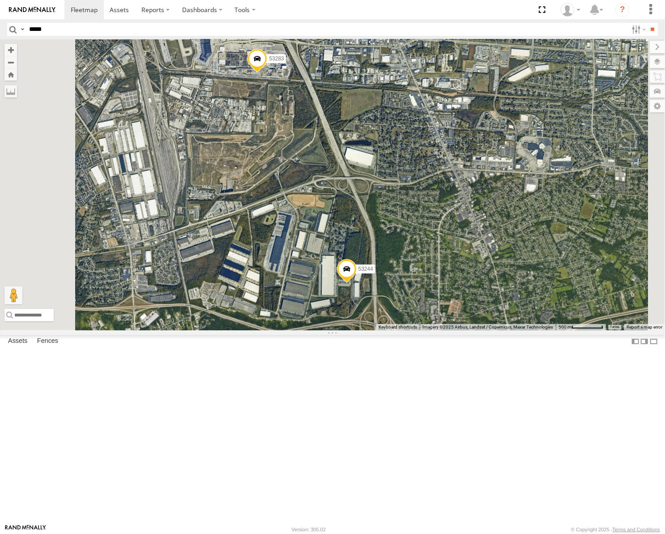
drag, startPoint x: 382, startPoint y: 304, endPoint x: 404, endPoint y: 294, distance: 24.4
click at [404, 294] on div "53247 53233 53103 53217 53278 53208 53281 53236 53223 53203 53142 53141 53288 5…" at bounding box center [332, 184] width 665 height 291
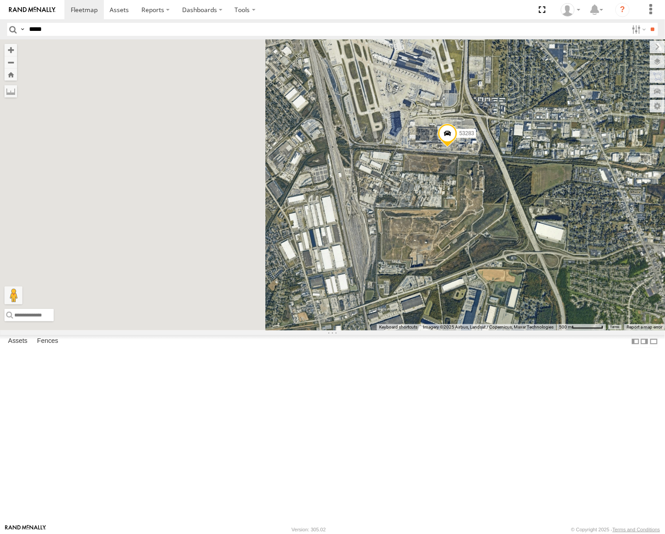
drag, startPoint x: 434, startPoint y: 299, endPoint x: 572, endPoint y: 369, distance: 154.4
click at [572, 330] on div "53247 53233 53103 53217 53278 53208 53281 53236 53223 53203 53142 53141 53288 5…" at bounding box center [332, 184] width 665 height 291
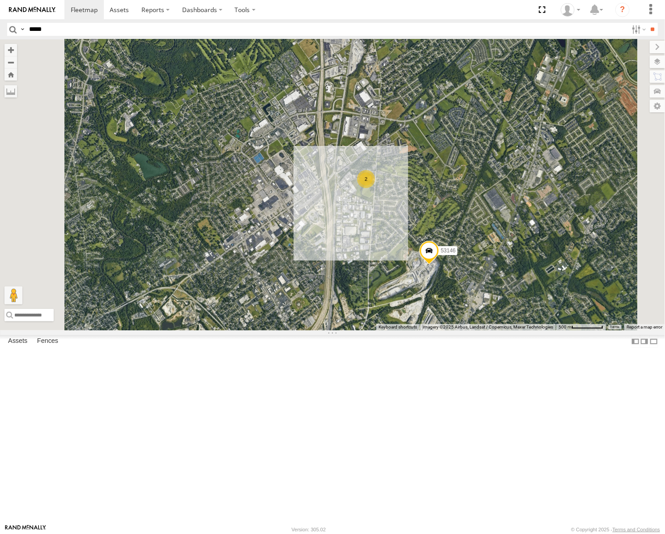
drag, startPoint x: 604, startPoint y: 255, endPoint x: 515, endPoint y: 262, distance: 89.4
click at [557, 266] on div "53247 53233 53103 53217 53278 53208 53281 53236 53223 53203 53142 53141 53288 5…" at bounding box center [332, 184] width 665 height 291
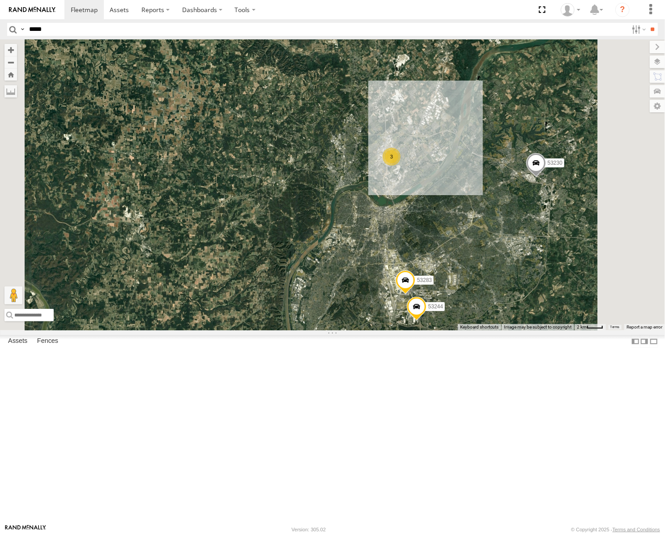
drag, startPoint x: 573, startPoint y: 199, endPoint x: 479, endPoint y: 229, distance: 98.3
click at [481, 228] on div "53247 53233 53103 53217 53278 53208 53281 53236 53223 53203 53142 53141 53288 5…" at bounding box center [332, 184] width 665 height 291
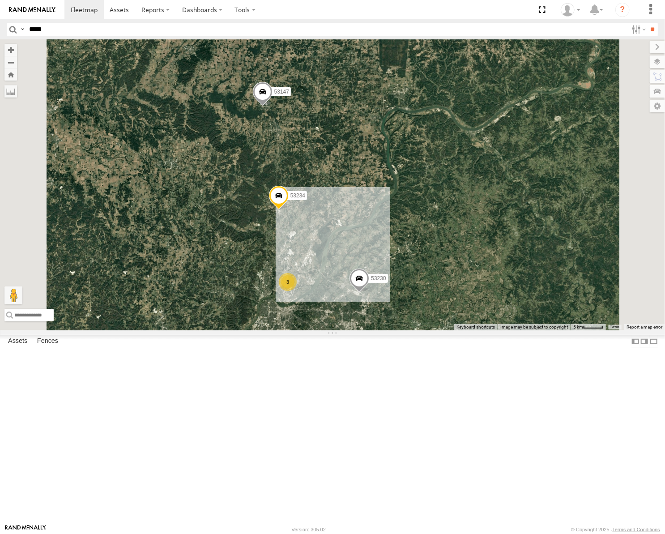
click at [653, 58] on label at bounding box center [657, 62] width 15 height 13
click at [0, 0] on span "Basemaps" at bounding box center [0, 0] width 0 height 0
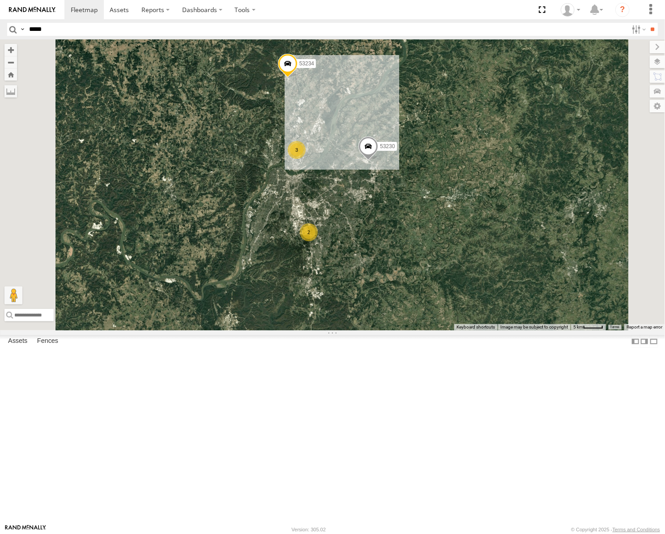
drag, startPoint x: 416, startPoint y: 272, endPoint x: 417, endPoint y: 237, distance: 34.9
click at [417, 237] on div "53247 53233 53103 53217 53278 53208 53281 53236 53223 53258 53203 53274 53141 5…" at bounding box center [332, 184] width 665 height 291
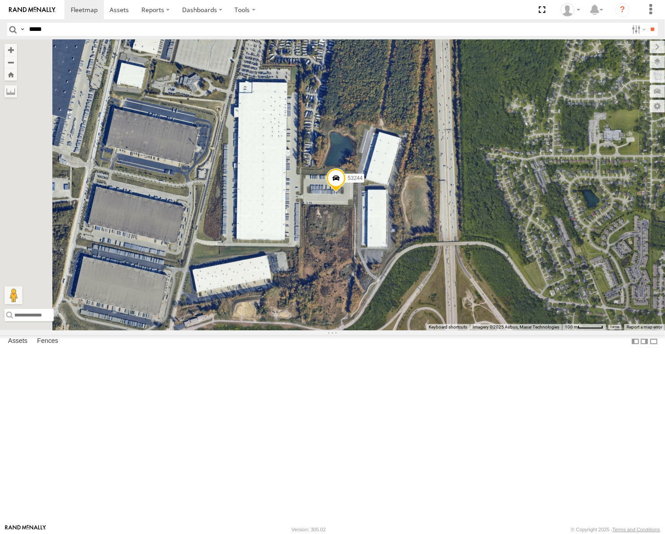
drag, startPoint x: 382, startPoint y: 306, endPoint x: 479, endPoint y: 360, distance: 110.4
click at [479, 330] on div "53247 53233 53103 53217 53278 53208 53281 53236 53223 53258 53203 53274 53141 5…" at bounding box center [332, 184] width 665 height 291
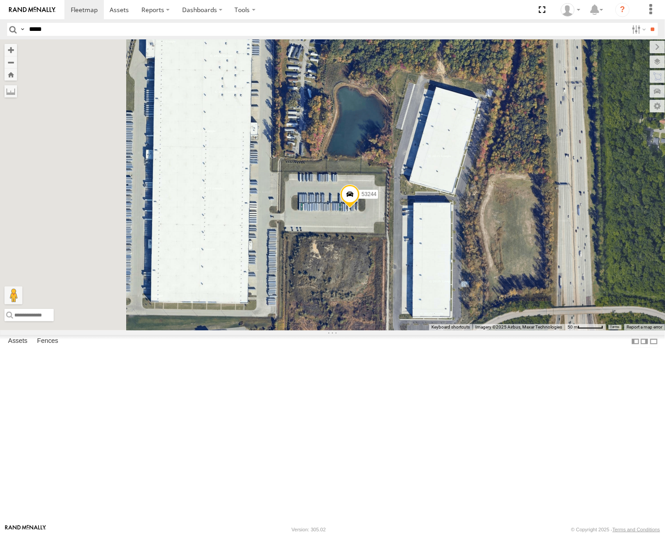
drag, startPoint x: 485, startPoint y: 372, endPoint x: 492, endPoint y: 383, distance: 13.2
click at [492, 330] on div "53247 53233 53103 53217 53278 53208 53281 53236 53223 53258 53203 53274 53141 5…" at bounding box center [332, 184] width 665 height 291
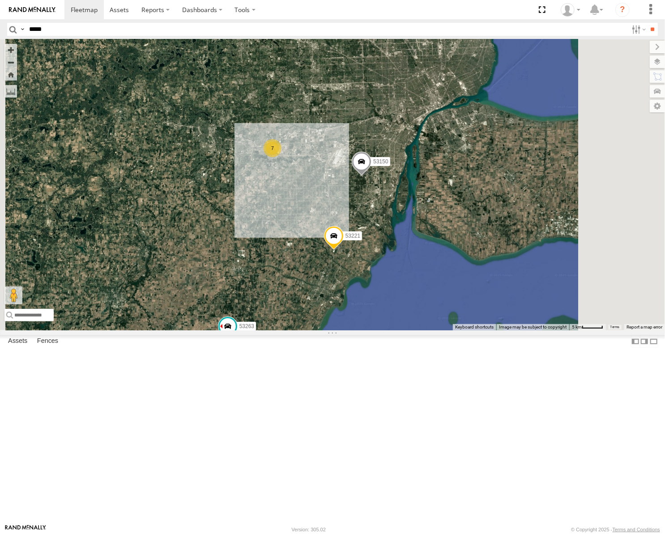
drag, startPoint x: 444, startPoint y: 193, endPoint x: 403, endPoint y: 228, distance: 54.9
click at [403, 229] on div "53247 53233 53103 53217 53278 53208 53281 53236 53263 53223 53258 53203 53274 5…" at bounding box center [332, 184] width 665 height 291
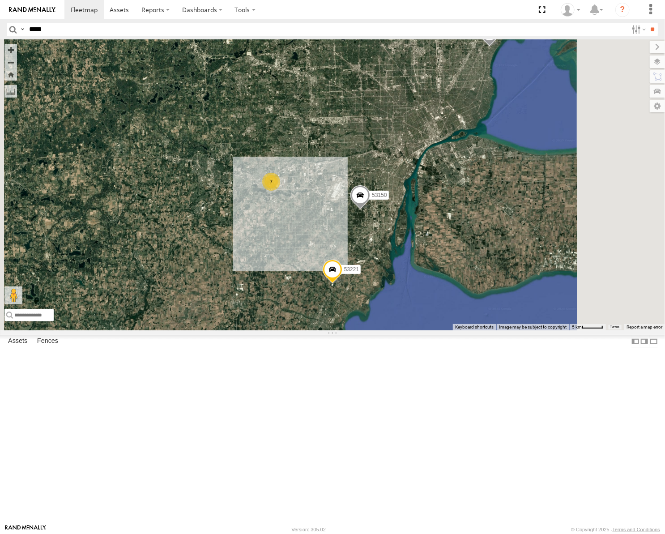
drag, startPoint x: 412, startPoint y: 161, endPoint x: 422, endPoint y: 209, distance: 49.0
click at [422, 209] on div "53247 53233 53103 53217 53278 53208 53281 53236 53263 53223 53258 53203 53274 5…" at bounding box center [332, 184] width 665 height 291
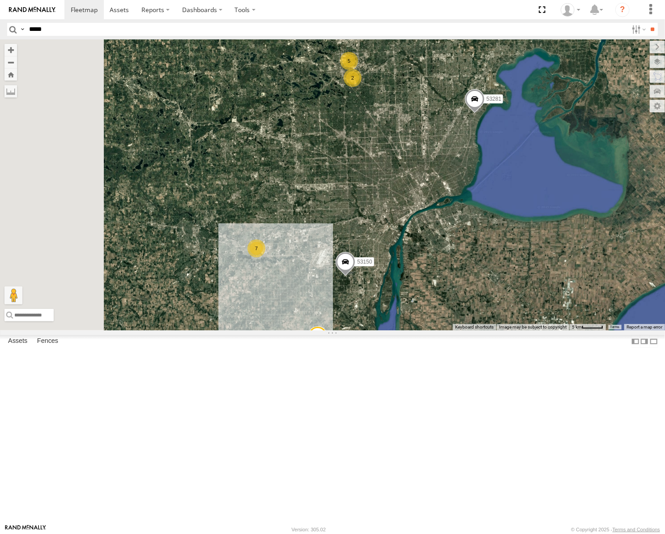
drag, startPoint x: 424, startPoint y: 223, endPoint x: 430, endPoint y: 274, distance: 50.4
click at [430, 274] on div "53247 53233 53103 53217 53278 53208 53281 53236 53263 53223 53258 53203 53274 5…" at bounding box center [332, 184] width 665 height 291
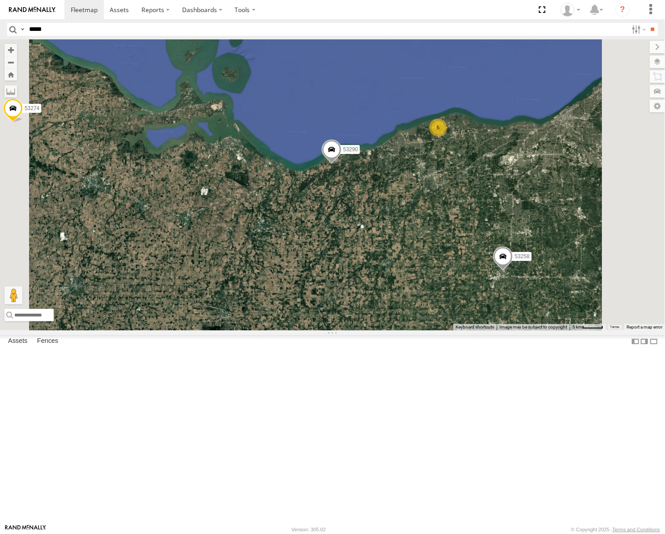
drag, startPoint x: 466, startPoint y: 245, endPoint x: 361, endPoint y: 297, distance: 116.7
click at [361, 297] on div "53263 53223 53247 53209 53233 53258 53103 53203 53217 53278 53208 53274 53252 5…" at bounding box center [332, 184] width 665 height 291
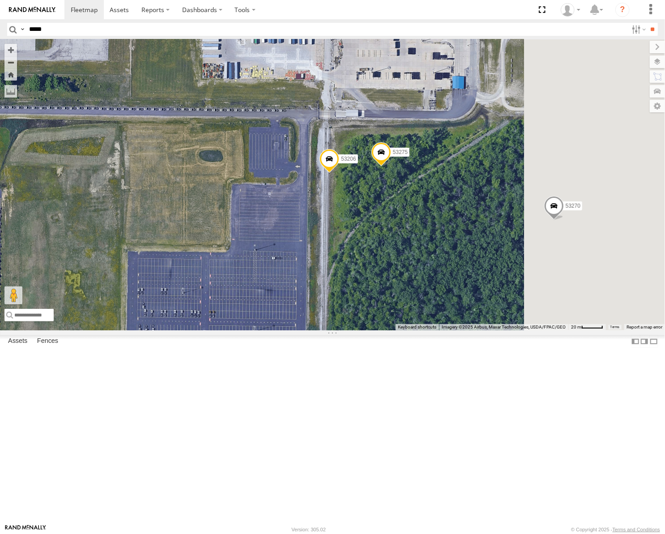
drag, startPoint x: 428, startPoint y: 300, endPoint x: 330, endPoint y: 346, distance: 107.6
click at [331, 330] on div "53263 53223 53247 53209 53233 53258 53103 53203 53217 53278 53208 53274 53252 5…" at bounding box center [332, 184] width 665 height 291
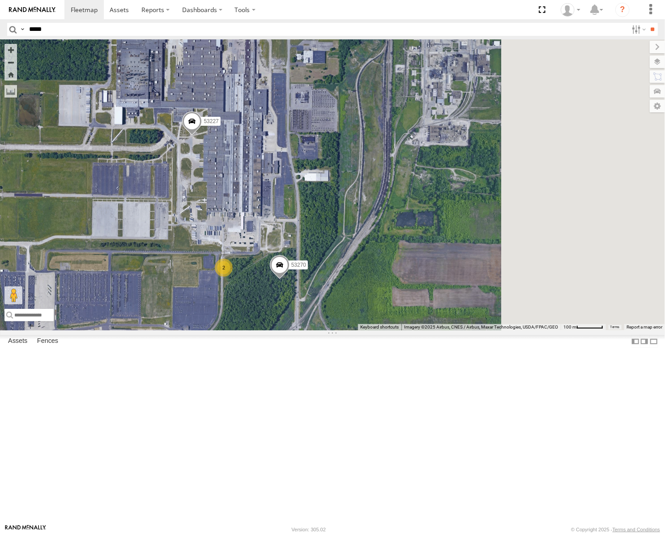
drag, startPoint x: 480, startPoint y: 377, endPoint x: 377, endPoint y: 388, distance: 104.1
click at [381, 330] on div "53263 53223 53247 53209 53233 53258 53103 53203 53217 53278 53208 53274 53252 5…" at bounding box center [332, 184] width 665 height 291
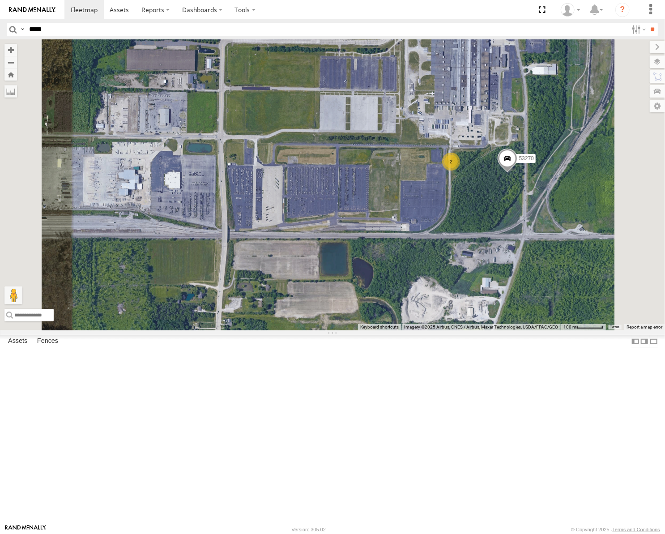
drag, startPoint x: 399, startPoint y: 201, endPoint x: 335, endPoint y: 249, distance: 79.9
click at [335, 249] on div "53263 53223 53247 53209 53233 53258 53103 53203 53217 53278 53208 53274 53252 5…" at bounding box center [332, 184] width 665 height 291
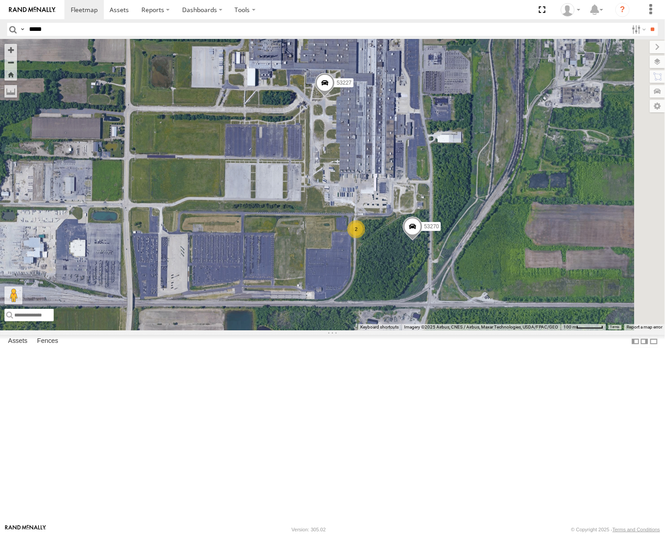
drag, startPoint x: 464, startPoint y: 255, endPoint x: 420, endPoint y: 277, distance: 49.1
click at [420, 277] on div "53263 53223 53247 53209 53233 53258 53103 53203 53217 53278 53208 53274 53252 5…" at bounding box center [332, 184] width 665 height 291
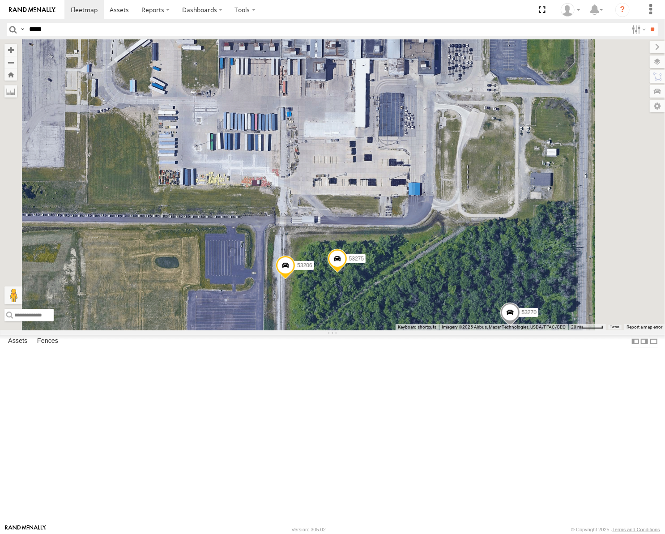
drag, startPoint x: 391, startPoint y: 266, endPoint x: 383, endPoint y: 266, distance: 8.1
click at [384, 267] on div "53263 53223 53247 53209 53233 53258 53103 53203 53217 53278 53208 53274 53252 5…" at bounding box center [332, 184] width 665 height 291
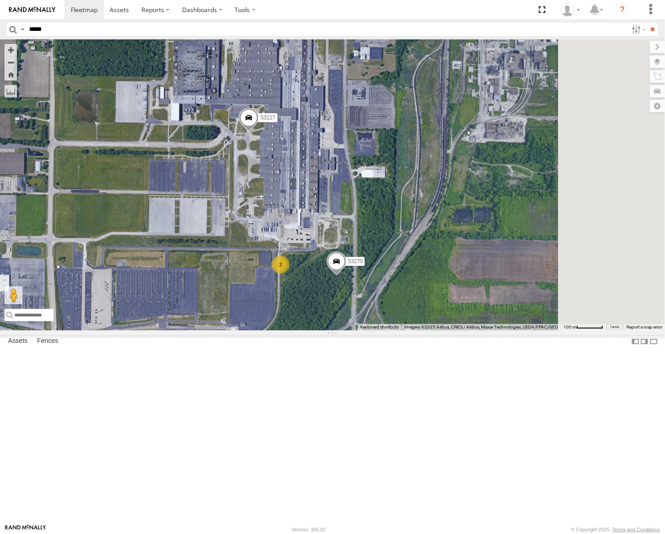
drag, startPoint x: 424, startPoint y: 202, endPoint x: 414, endPoint y: 293, distance: 91.5
click at [414, 293] on div "53263 53223 53247 53209 53233 53258 53103 53203 53217 53278 53208 53274 53252 5…" at bounding box center [332, 184] width 665 height 291
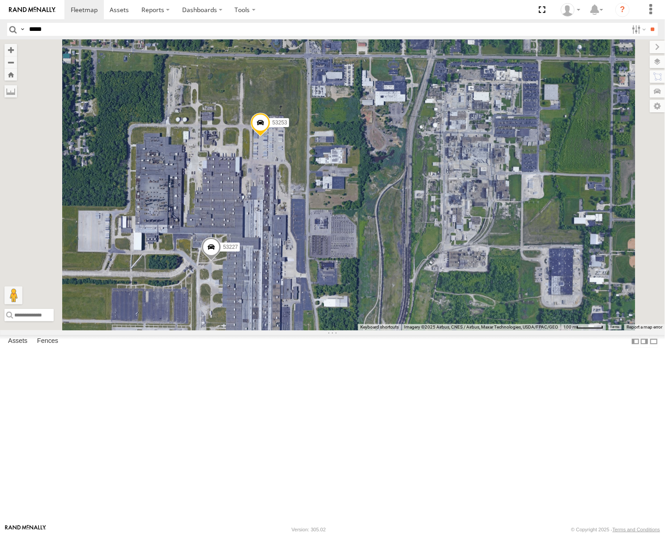
drag, startPoint x: 347, startPoint y: 300, endPoint x: 336, endPoint y: 300, distance: 10.3
click at [337, 300] on div "53263 53223 53247 53209 53233 53258 53103 53203 53217 53278 53208 53274 53252 5…" at bounding box center [332, 184] width 665 height 291
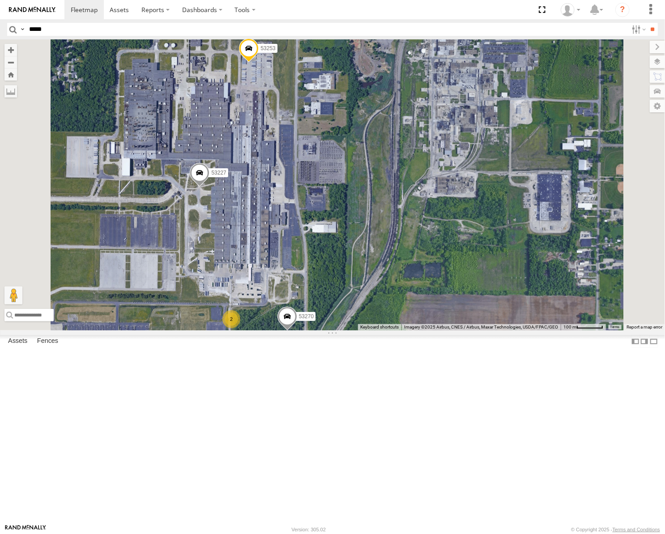
drag, startPoint x: 385, startPoint y: 347, endPoint x: 387, endPoint y: 341, distance: 6.7
click at [387, 330] on div "53263 53223 53247 53209 53233 53258 53103 53203 53217 53278 53208 53274 53252 5…" at bounding box center [332, 184] width 665 height 291
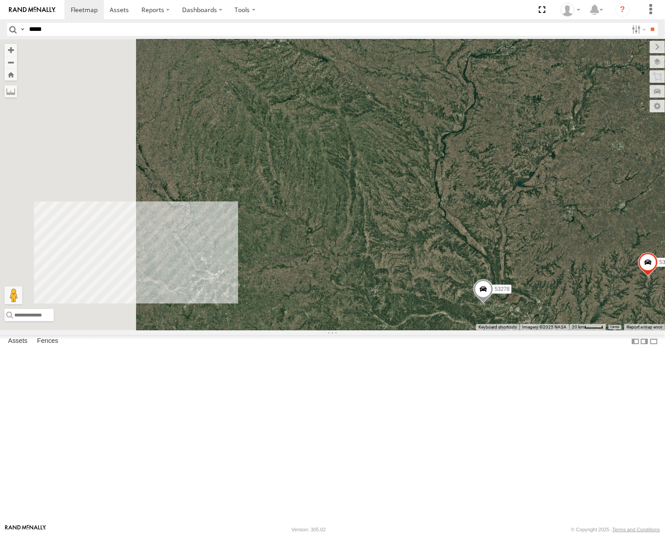
drag, startPoint x: 420, startPoint y: 314, endPoint x: 460, endPoint y: 302, distance: 41.2
click at [458, 303] on div "53247 53233 53103 53217 53278 53208 53281 53236" at bounding box center [332, 184] width 665 height 291
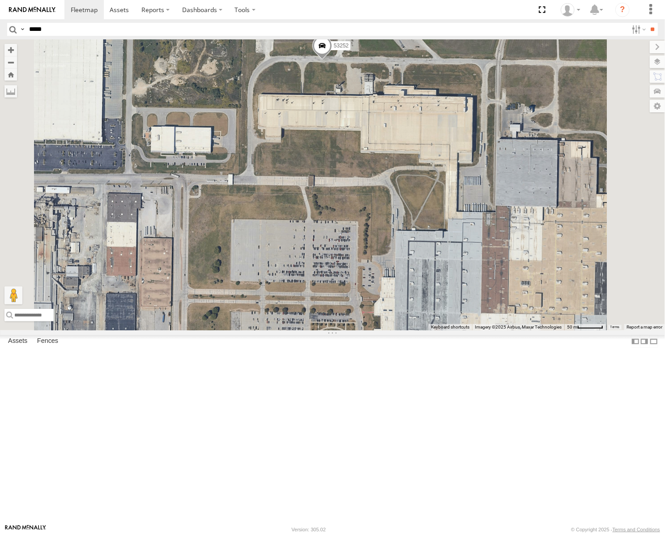
click at [332, 60] on span at bounding box center [323, 48] width 20 height 24
click at [334, 50] on label at bounding box center [325, 46] width 17 height 6
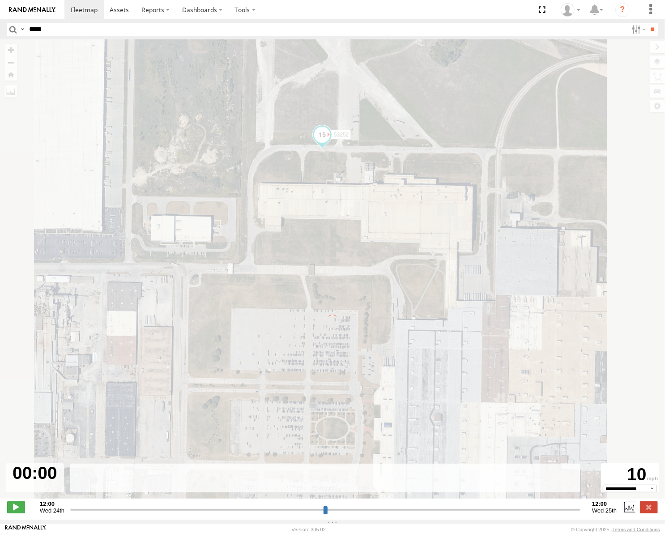
type input "**********"
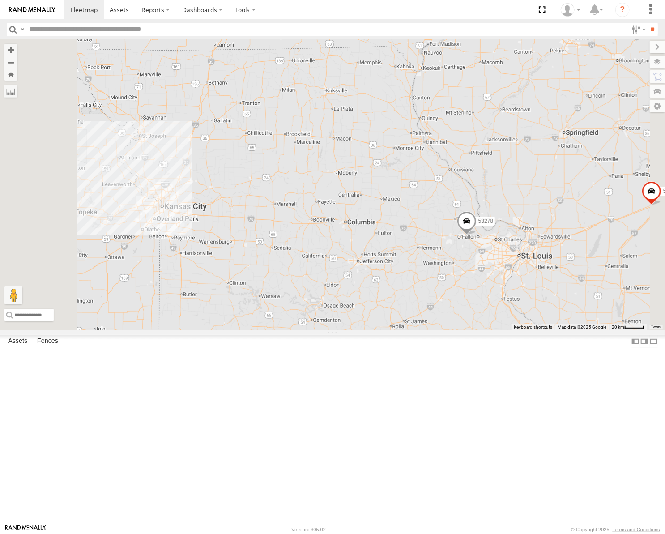
drag, startPoint x: 367, startPoint y: 275, endPoint x: 450, endPoint y: 271, distance: 82.5
click at [450, 271] on div "53247 53233 53103 53217 53278 53208 53281 53236" at bounding box center [332, 184] width 665 height 291
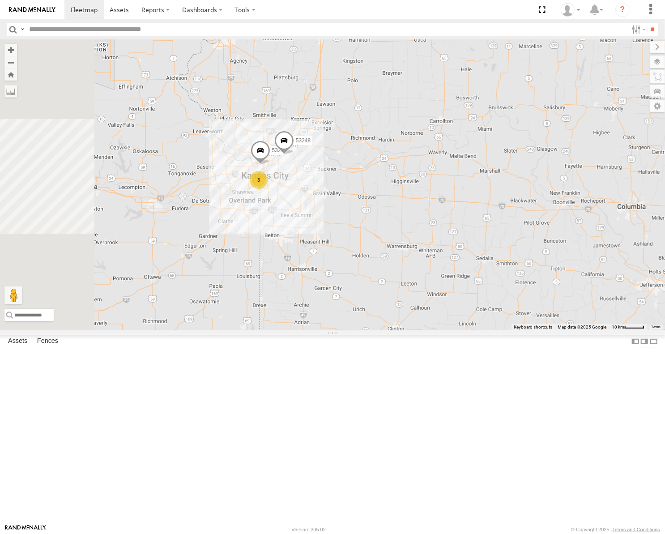
click at [73, 29] on input "text" at bounding box center [327, 29] width 603 height 13
type input "*****"
click at [648, 23] on input "**" at bounding box center [653, 29] width 10 height 13
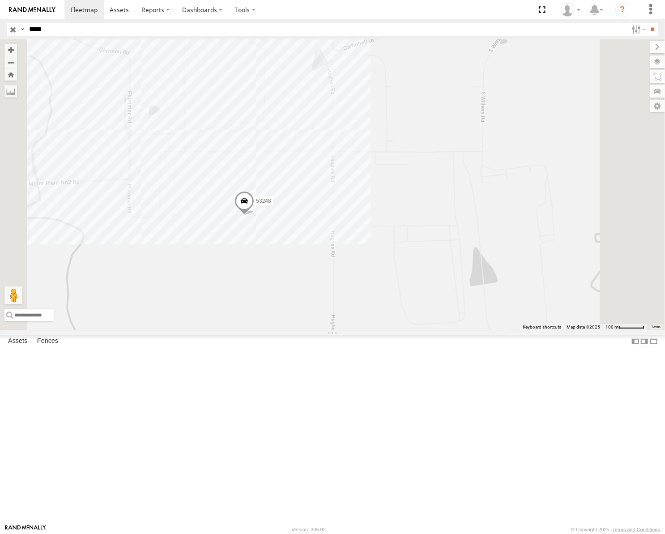
click at [659, 58] on label at bounding box center [657, 62] width 15 height 13
click at [0, 0] on span "Basemaps" at bounding box center [0, 0] width 0 height 0
click at [0, 0] on span "Satellite" at bounding box center [0, 0] width 0 height 0
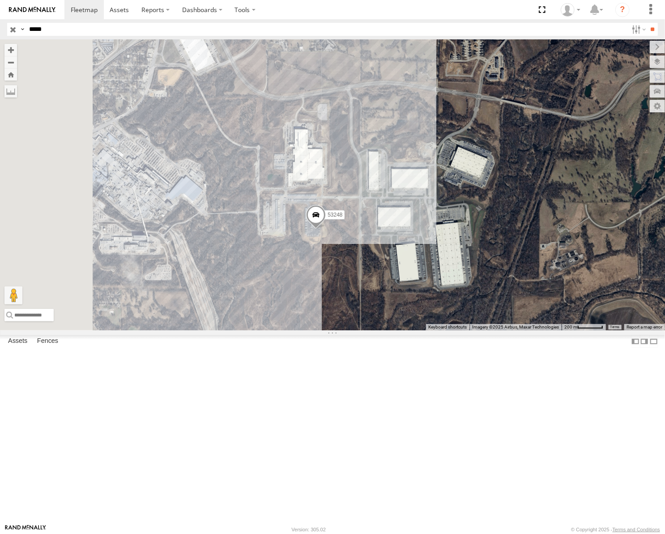
drag, startPoint x: 427, startPoint y: 242, endPoint x: 484, endPoint y: 271, distance: 64.7
click at [484, 271] on div "53248" at bounding box center [332, 184] width 665 height 291
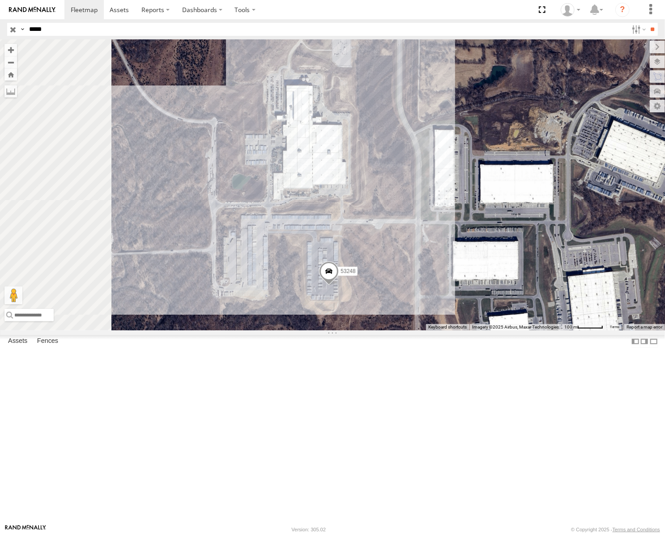
drag, startPoint x: 447, startPoint y: 289, endPoint x: 493, endPoint y: 310, distance: 50.1
click at [493, 310] on div "53248" at bounding box center [332, 184] width 665 height 291
drag, startPoint x: 12, startPoint y: 30, endPoint x: 30, endPoint y: 9, distance: 27.6
click at [13, 27] on input "button" at bounding box center [13, 29] width 12 height 13
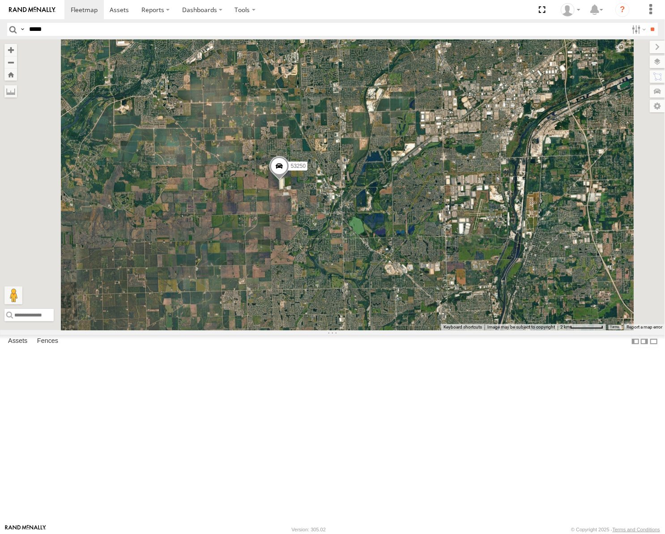
drag, startPoint x: 477, startPoint y: 355, endPoint x: 401, endPoint y: 285, distance: 103.6
click at [401, 285] on div "53247 53233 53103 53217 53278 53208 53290 53281 53141 53236 53223 53209 53287 5…" at bounding box center [332, 184] width 665 height 291
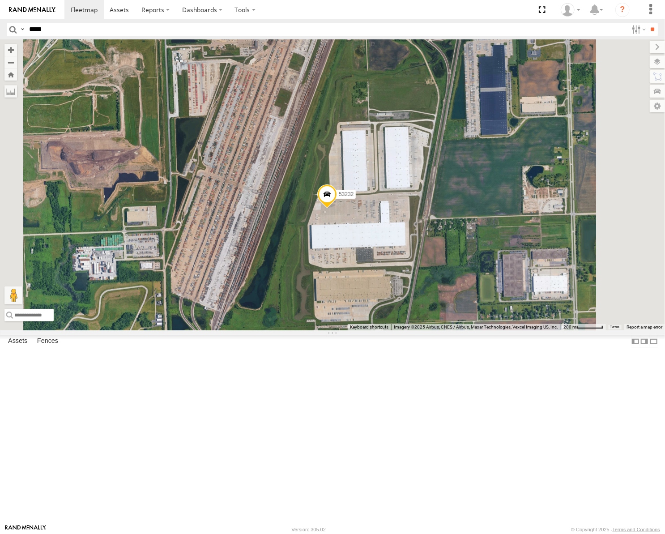
drag, startPoint x: 434, startPoint y: 372, endPoint x: 458, endPoint y: 296, distance: 79.7
click at [456, 304] on div "53247 53233 53103 53217 53278 53208 53290 53281 53141 53236 53223 53209 53287 5…" at bounding box center [332, 184] width 665 height 291
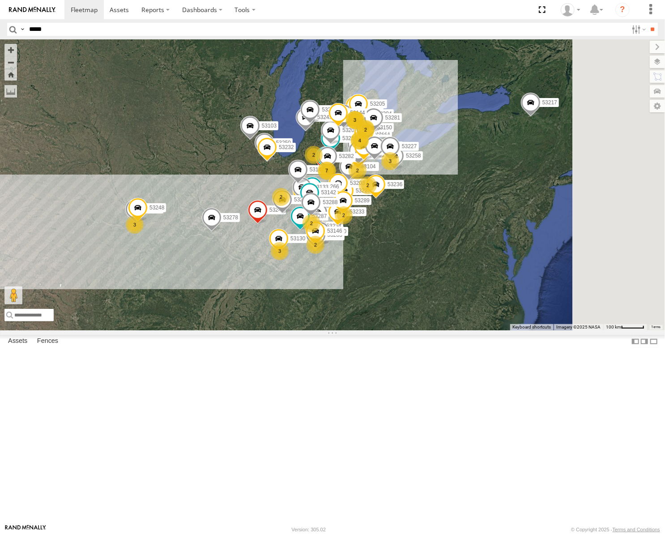
click at [103, 26] on input "*****" at bounding box center [327, 29] width 603 height 13
type input "*****"
click at [648, 23] on input "**" at bounding box center [653, 29] width 10 height 13
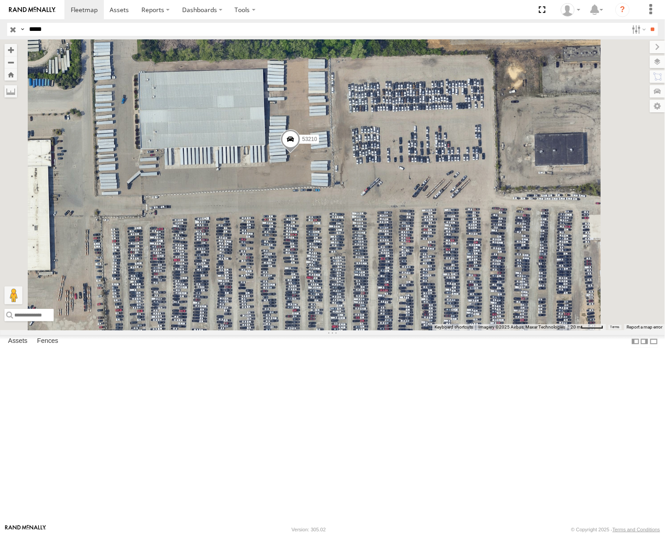
click at [15, 30] on input "button" at bounding box center [13, 29] width 12 height 13
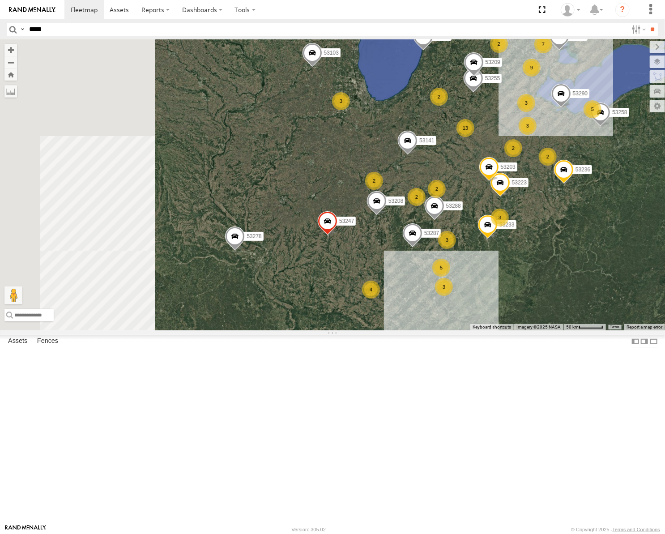
drag, startPoint x: 429, startPoint y: 237, endPoint x: 451, endPoint y: 219, distance: 28.3
click at [450, 219] on div "53247 53287 53233 53103 53217 53278 53208 53290 53281 53141 53236 5 24 4 13 5 3…" at bounding box center [332, 184] width 665 height 291
